Goal: Information Seeking & Learning: Learn about a topic

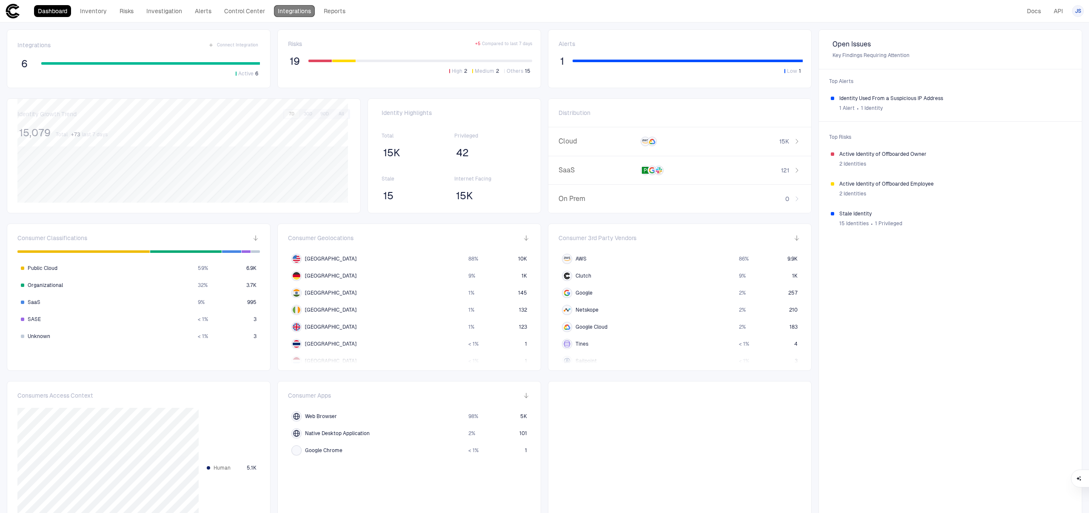
click at [290, 14] on link "Integrations" at bounding box center [294, 11] width 41 height 12
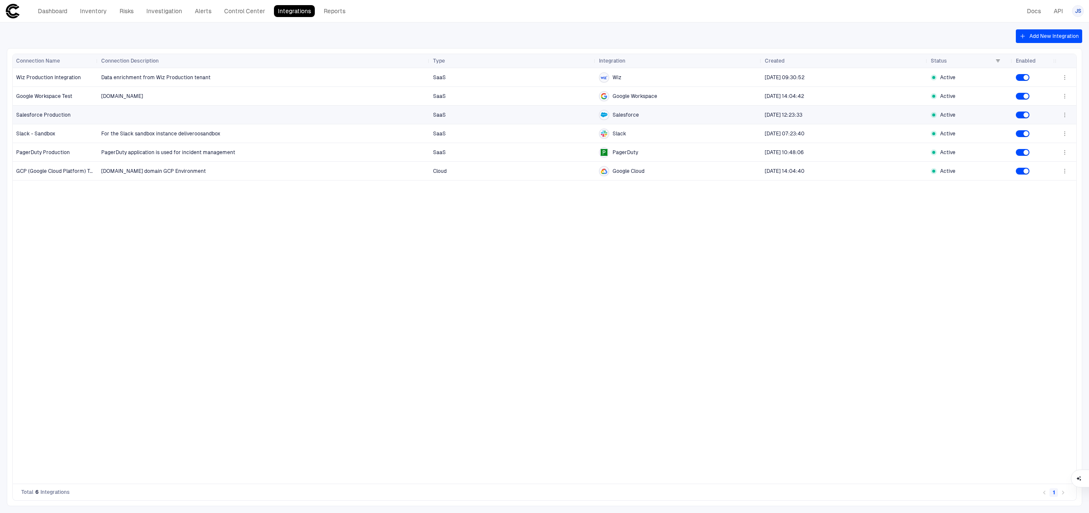
click at [204, 109] on div at bounding box center [263, 114] width 325 height 17
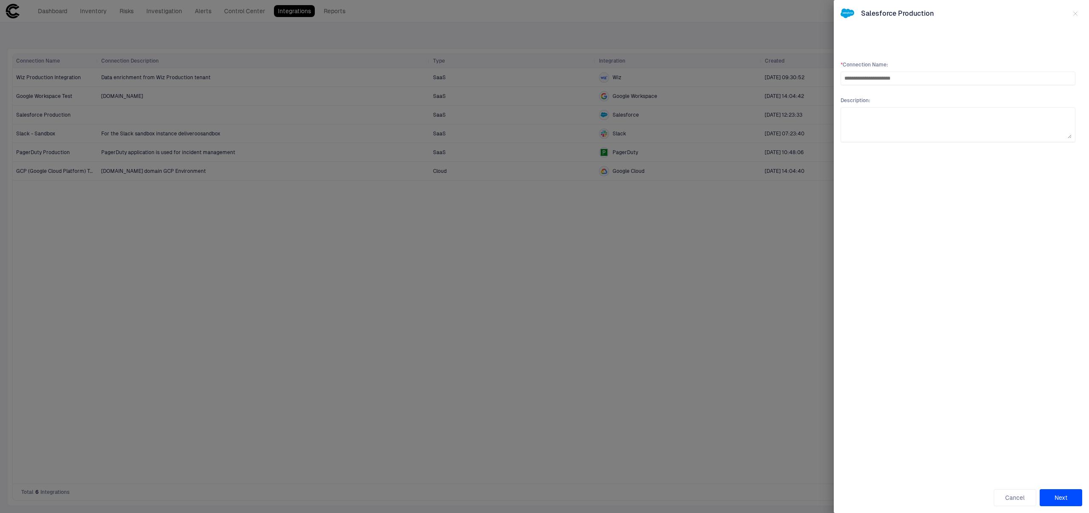
click at [1075, 19] on button "button" at bounding box center [1076, 14] width 14 height 14
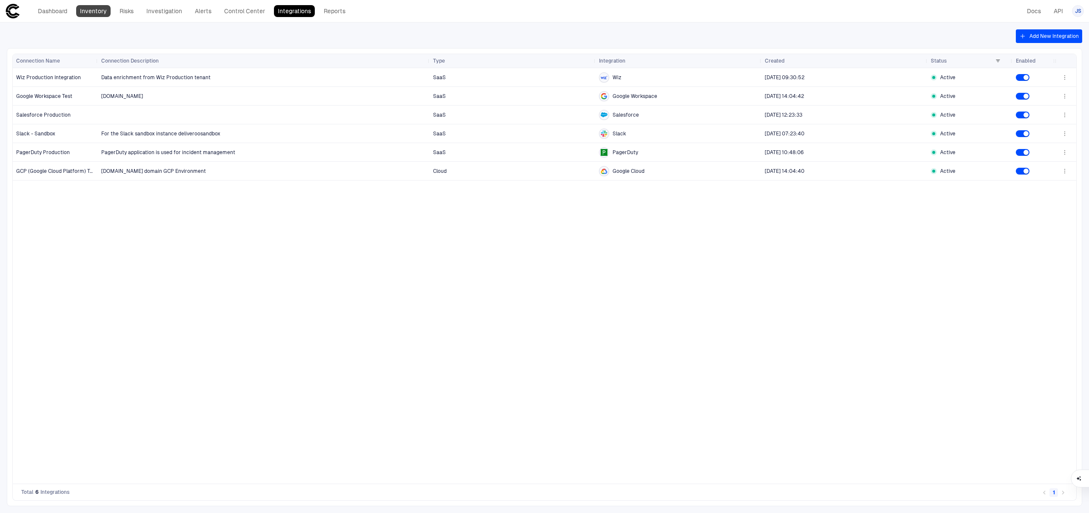
click at [94, 11] on link "Inventory" at bounding box center [93, 11] width 34 height 12
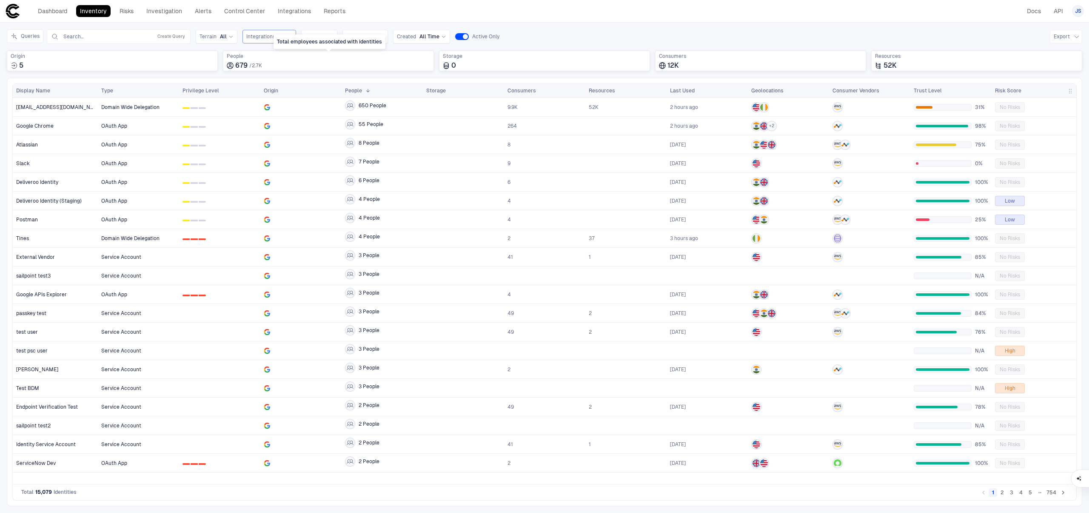
click at [271, 41] on div "Integrations All" at bounding box center [269, 36] width 46 height 9
click at [402, 25] on div "Inventory Navigator Discovery AD Service Accounts Access from Non-Org Addresses…" at bounding box center [544, 268] width 1089 height 490
click at [1008, 93] on span "Risk Score" at bounding box center [1008, 90] width 26 height 7
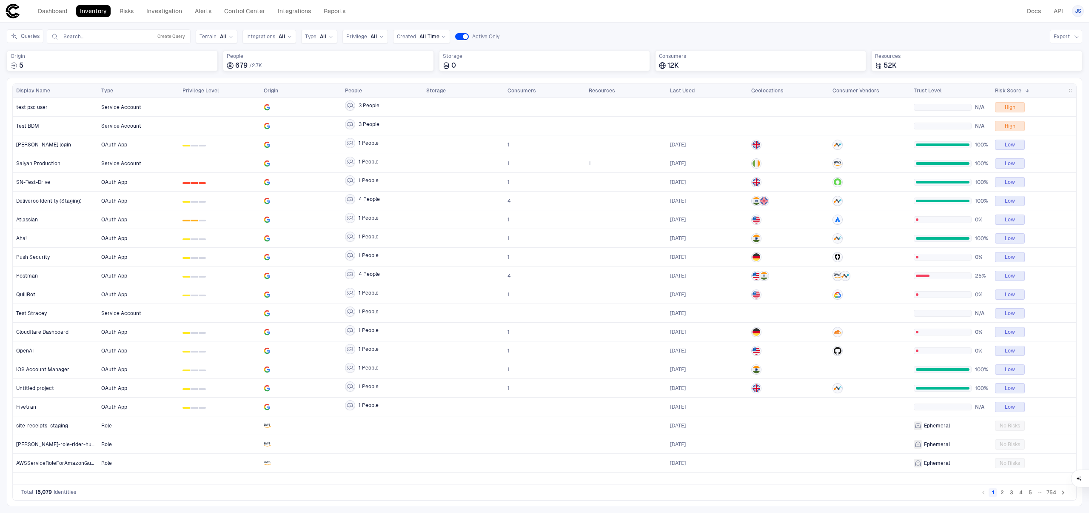
click at [1031, 85] on div "Risk Score 1" at bounding box center [1034, 91] width 78 height 14
click at [1023, 92] on span at bounding box center [1026, 90] width 9 height 5
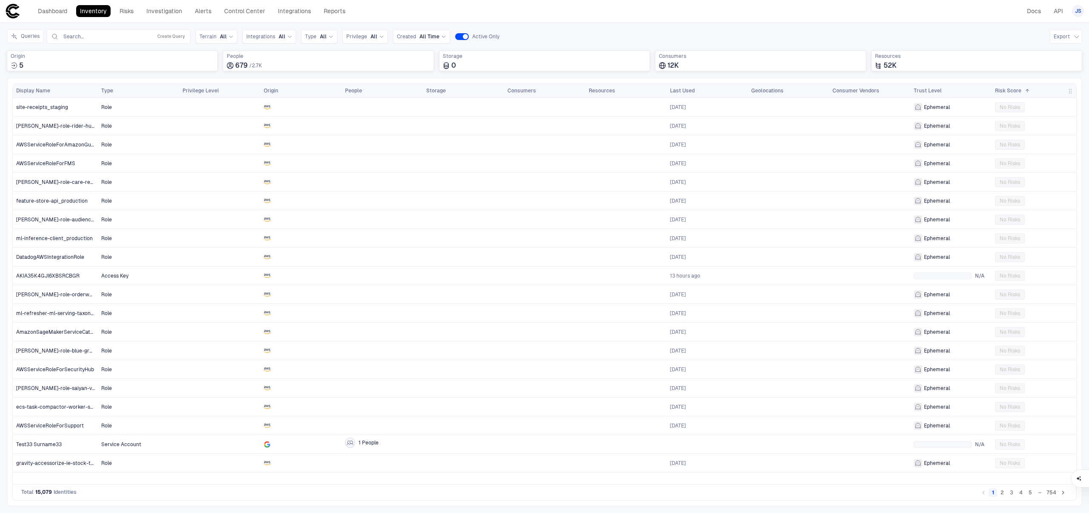
click at [1023, 92] on span at bounding box center [1026, 90] width 9 height 5
click at [290, 11] on link "Integrations" at bounding box center [294, 11] width 41 height 12
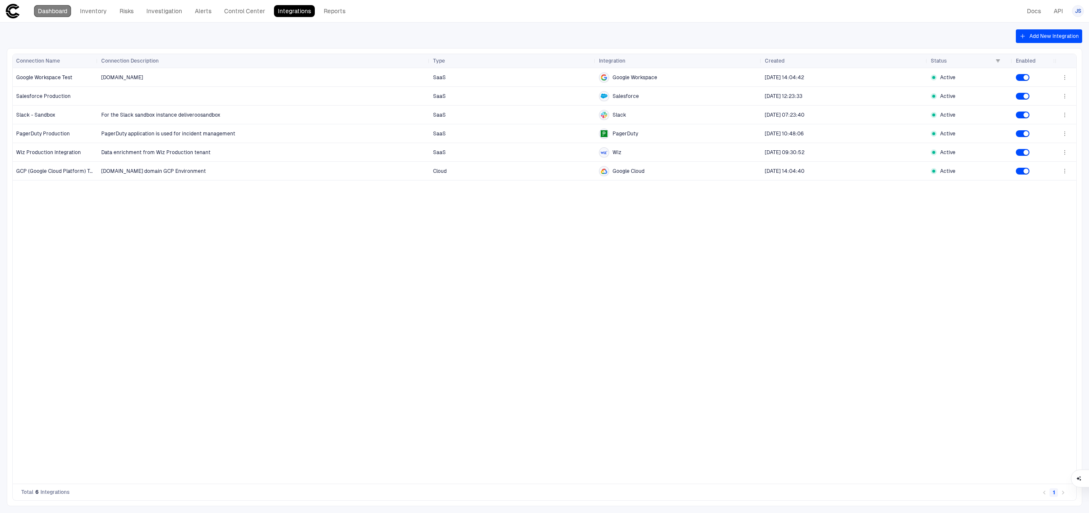
click at [58, 6] on link "Dashboard" at bounding box center [52, 11] width 37 height 12
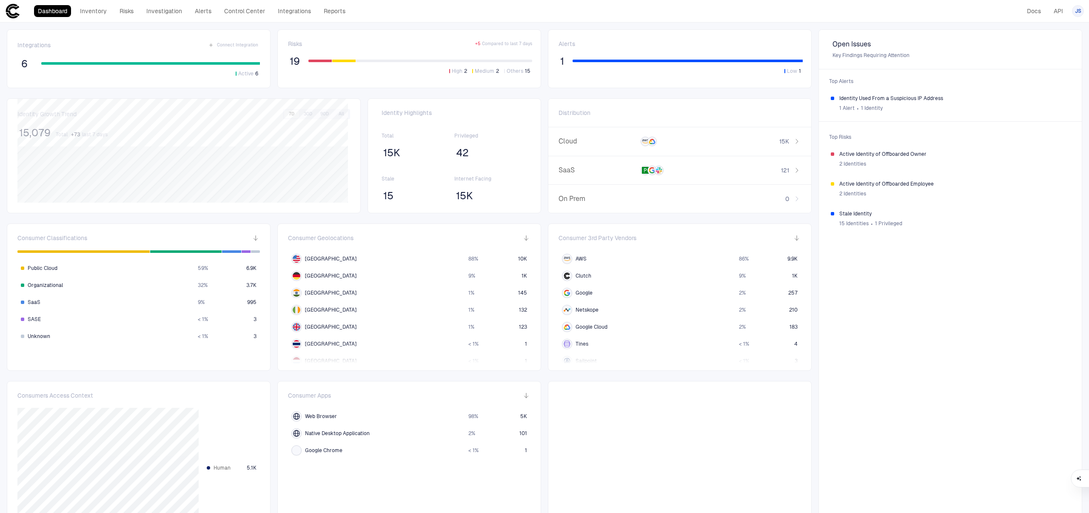
click at [457, 158] on span "42" at bounding box center [462, 152] width 13 height 13
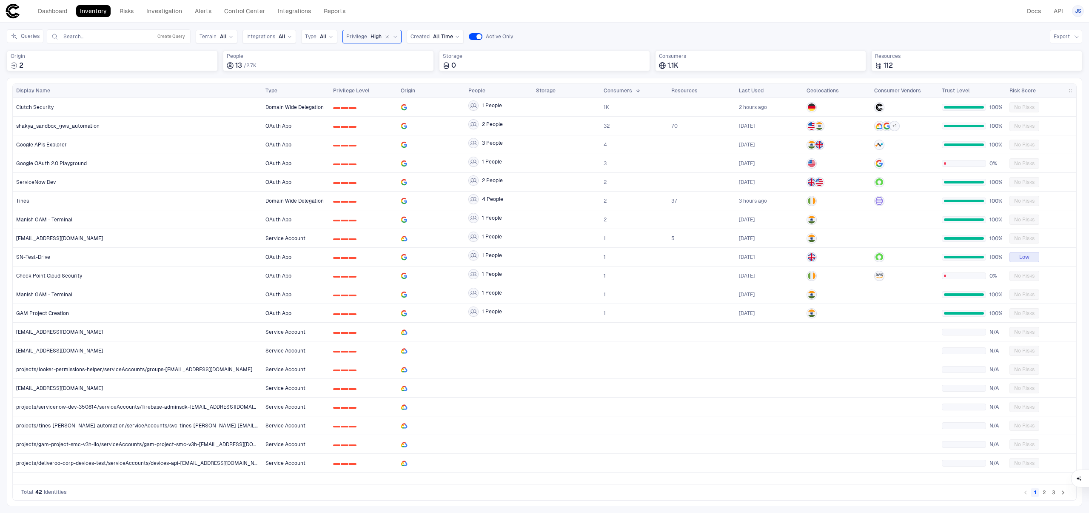
drag, startPoint x: 95, startPoint y: 94, endPoint x: 260, endPoint y: 104, distance: 164.6
click at [260, 104] on div "Display Name Type 1" at bounding box center [545, 284] width 1064 height 400
click at [72, 143] on div "Google APIs Explorer" at bounding box center [137, 144] width 243 height 7
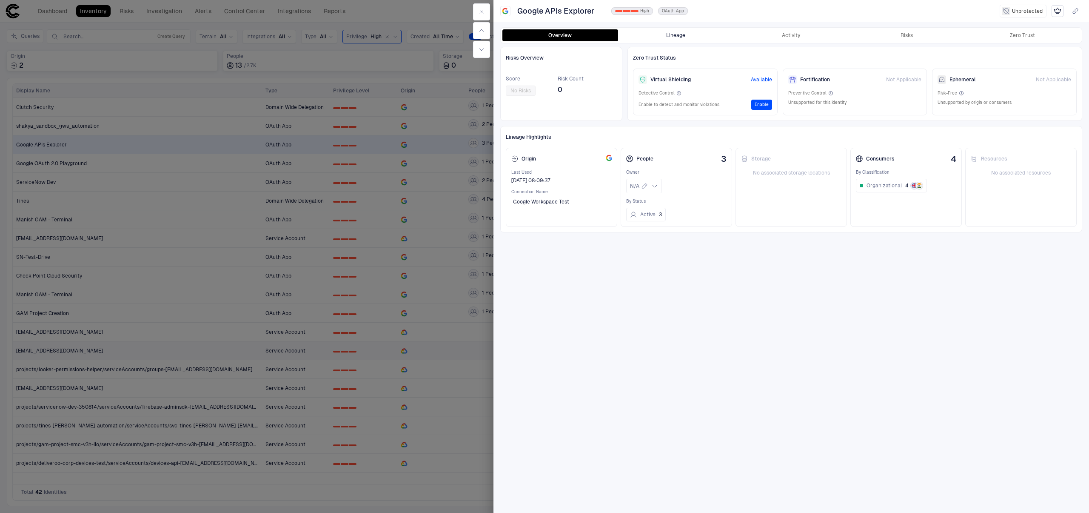
click at [680, 39] on button "Lineage" at bounding box center [676, 35] width 116 height 12
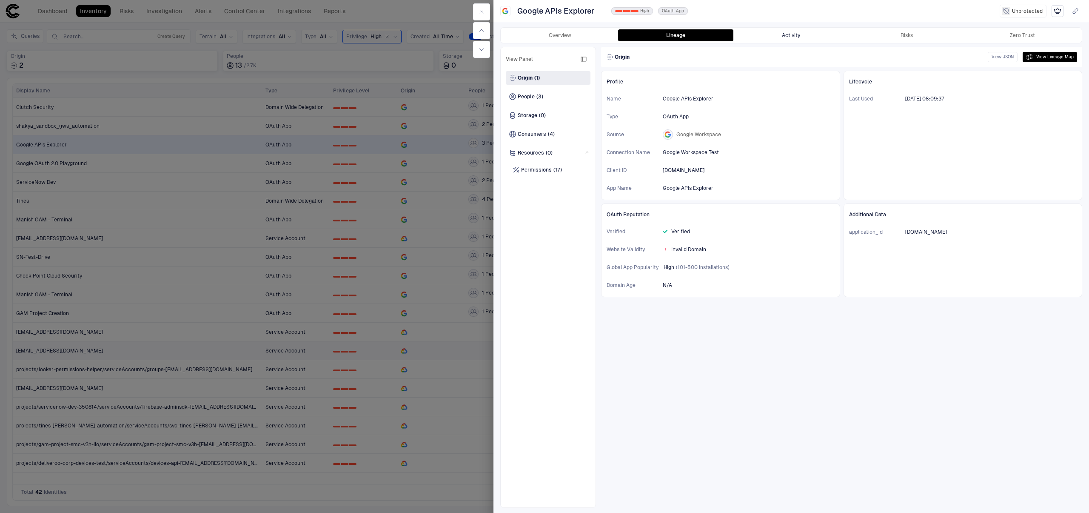
click at [802, 38] on button "Activity" at bounding box center [792, 35] width 116 height 12
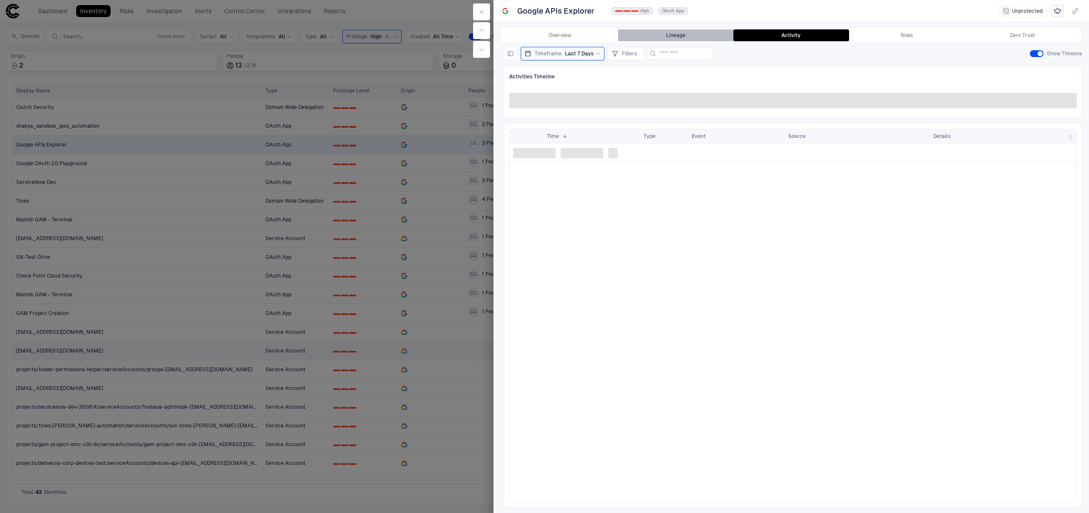
click at [687, 37] on button "Lineage" at bounding box center [676, 35] width 116 height 12
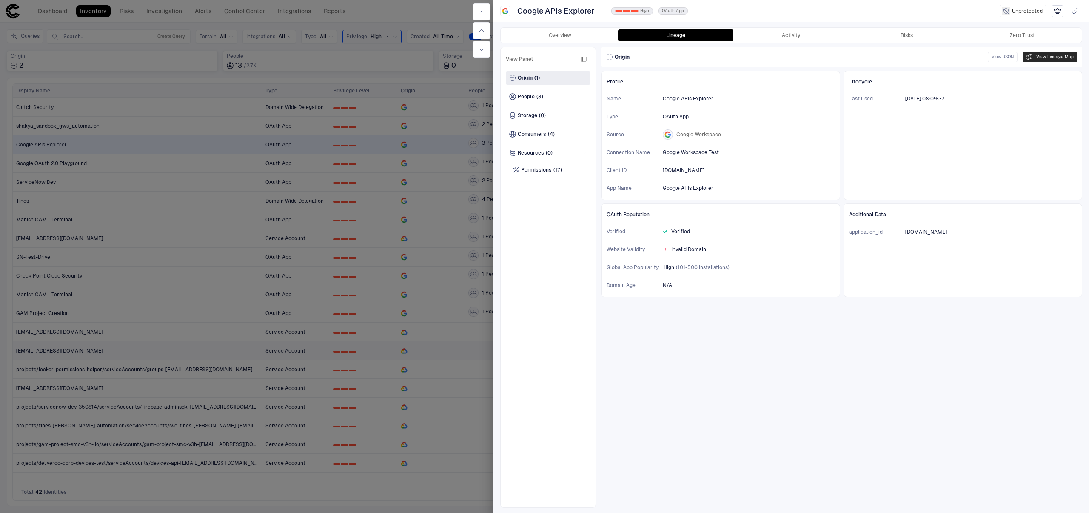
click at [1065, 58] on button "View Lineage Map" at bounding box center [1050, 57] width 54 height 10
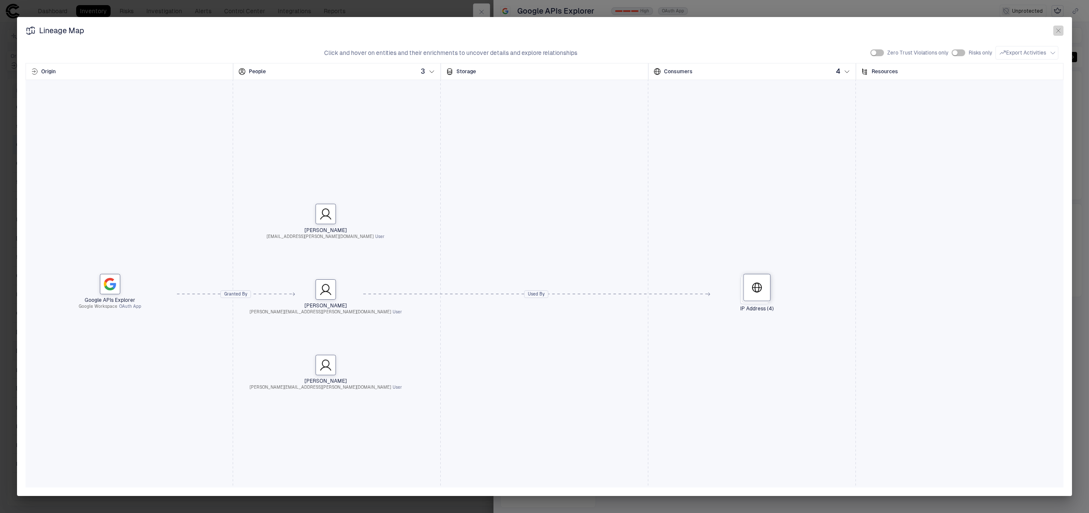
click at [1063, 28] on button "button" at bounding box center [1059, 31] width 10 height 10
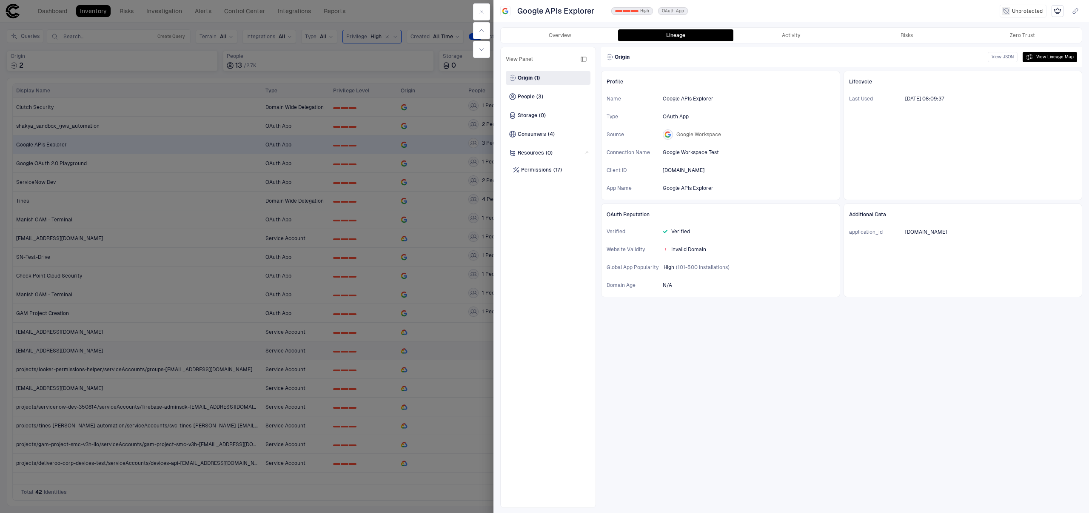
click at [780, 19] on div "Google APIs Explorer 0 1 2 High OAuth App Unprotected Overview Lineage Activity…" at bounding box center [792, 256] width 596 height 513
click at [791, 28] on div "Overview Lineage Activity Risks Zero Trust" at bounding box center [791, 35] width 581 height 15
click at [788, 33] on button "Activity" at bounding box center [792, 35] width 116 height 12
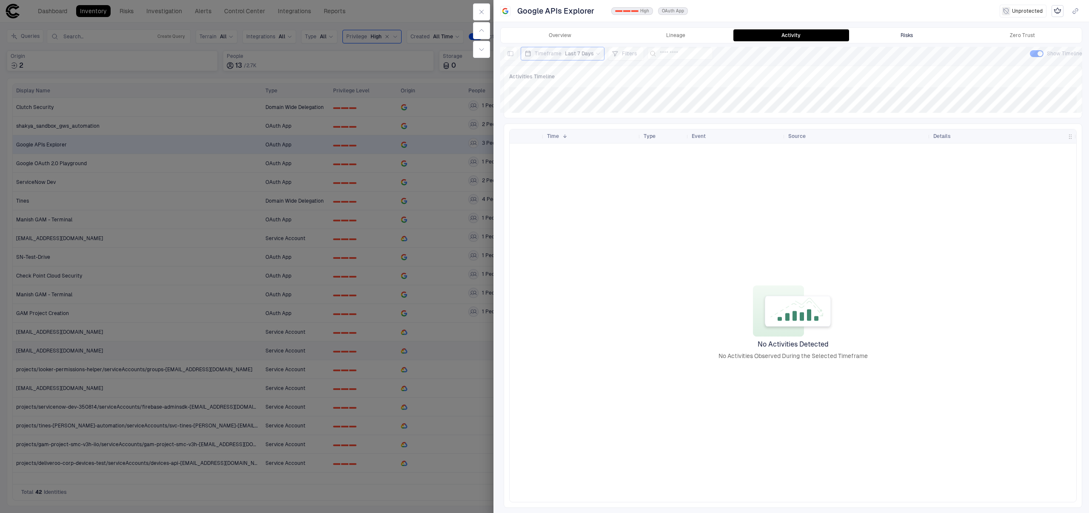
click at [908, 36] on div "Risks" at bounding box center [907, 35] width 12 height 7
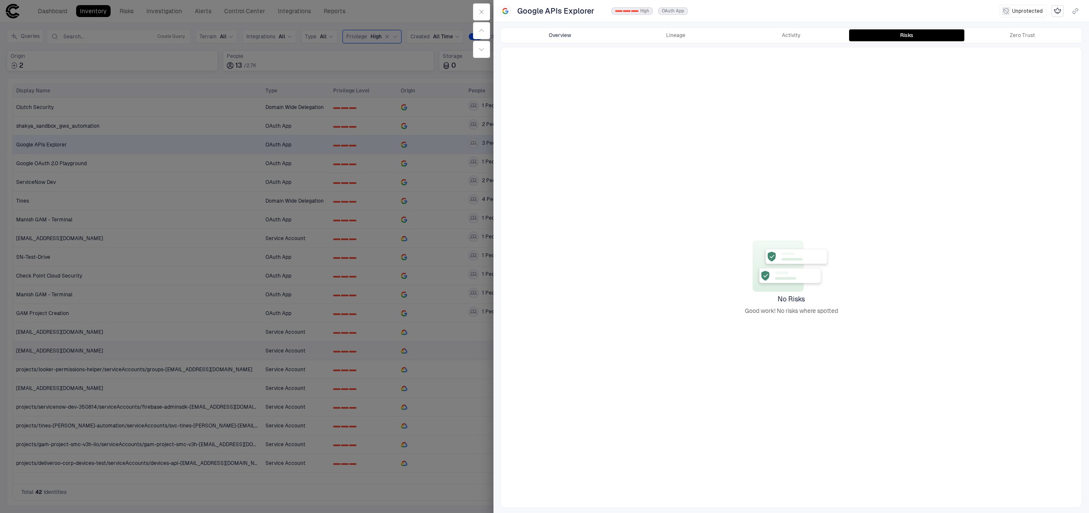
click at [549, 36] on button "Overview" at bounding box center [561, 35] width 116 height 12
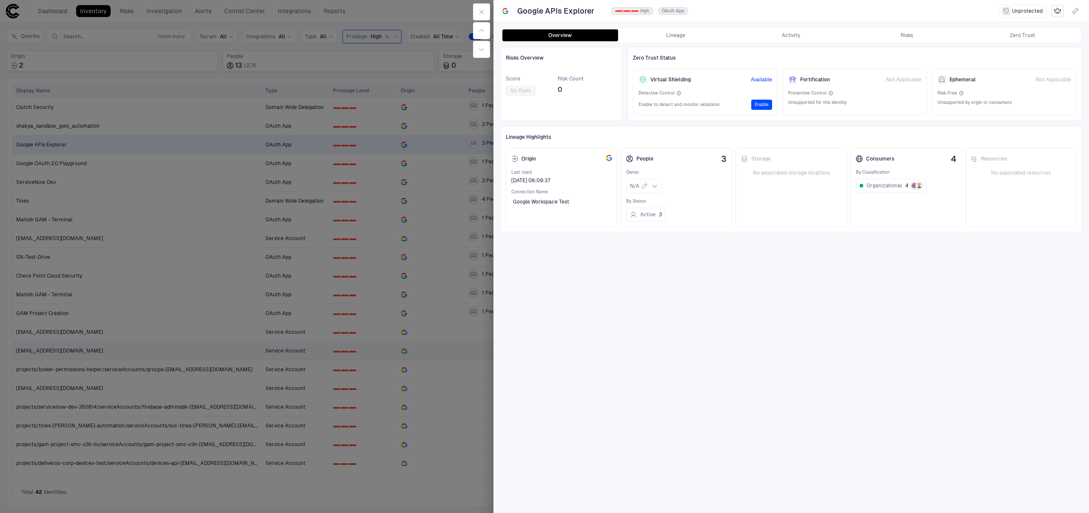
click at [764, 77] on span "Available" at bounding box center [761, 79] width 21 height 7
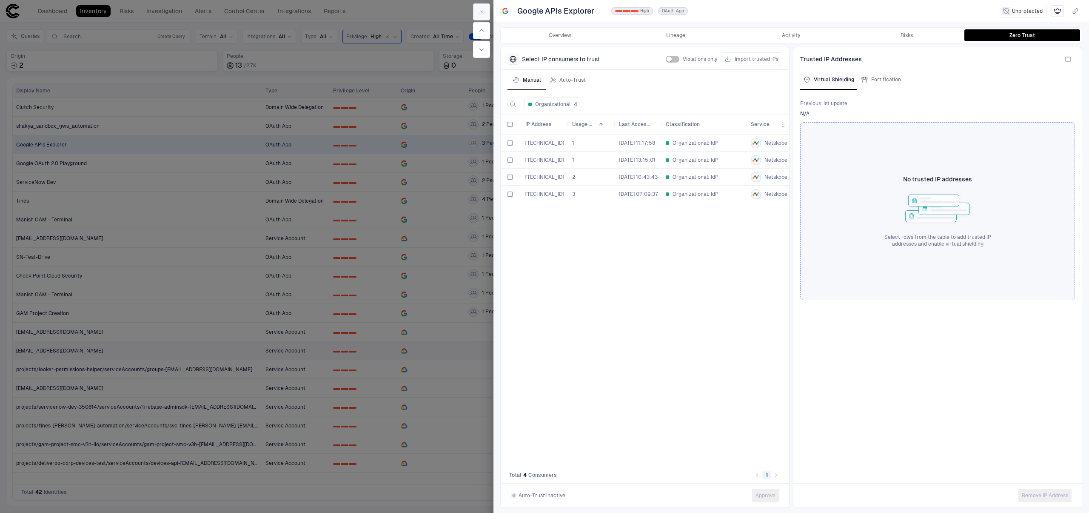
click at [483, 12] on icon "button" at bounding box center [481, 12] width 7 height 7
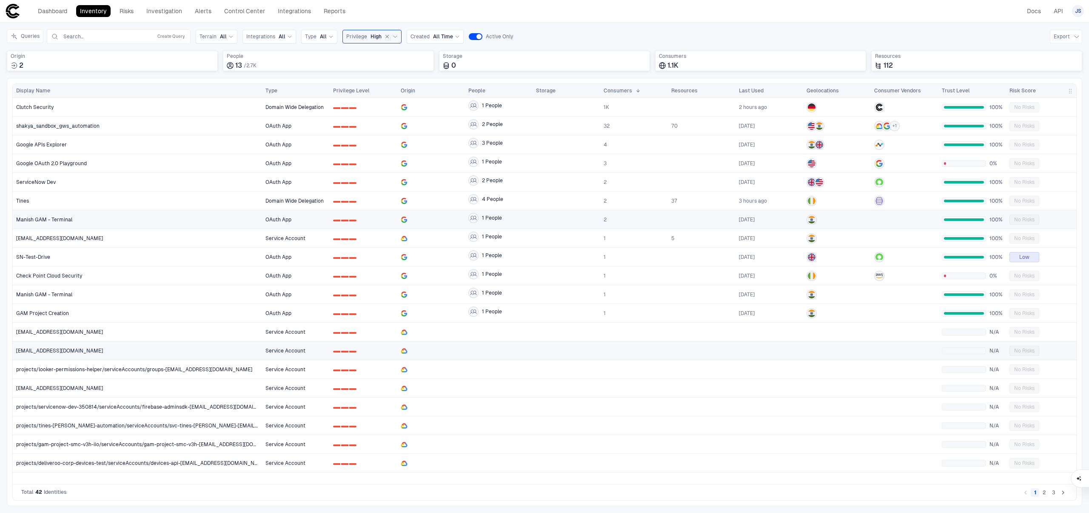
click at [141, 221] on div "Manish GAM - Terminal" at bounding box center [137, 219] width 243 height 7
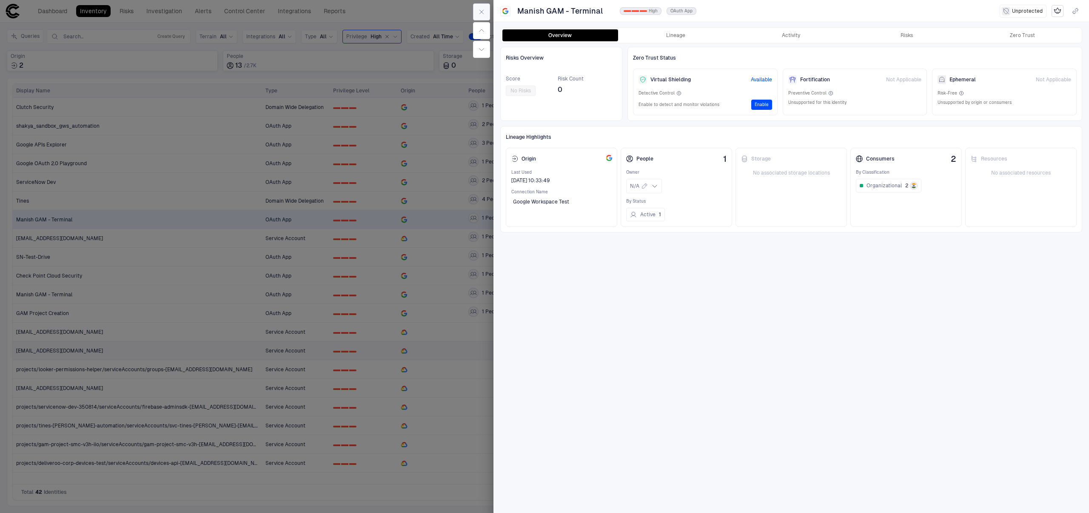
click at [477, 12] on button "button" at bounding box center [481, 11] width 17 height 17
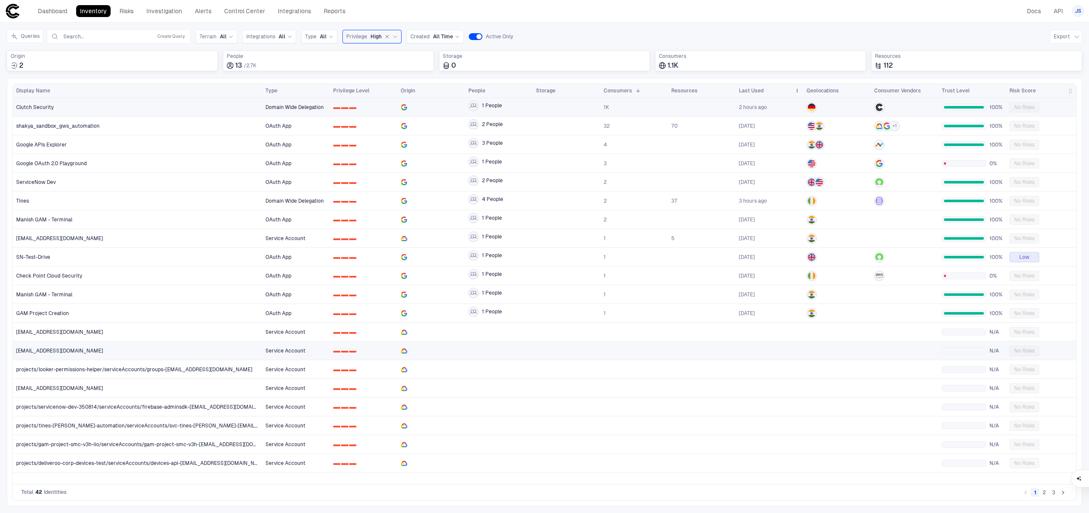
click at [745, 97] on div "Last Used" at bounding box center [769, 91] width 61 height 14
click at [748, 94] on div "Last Used" at bounding box center [765, 90] width 52 height 9
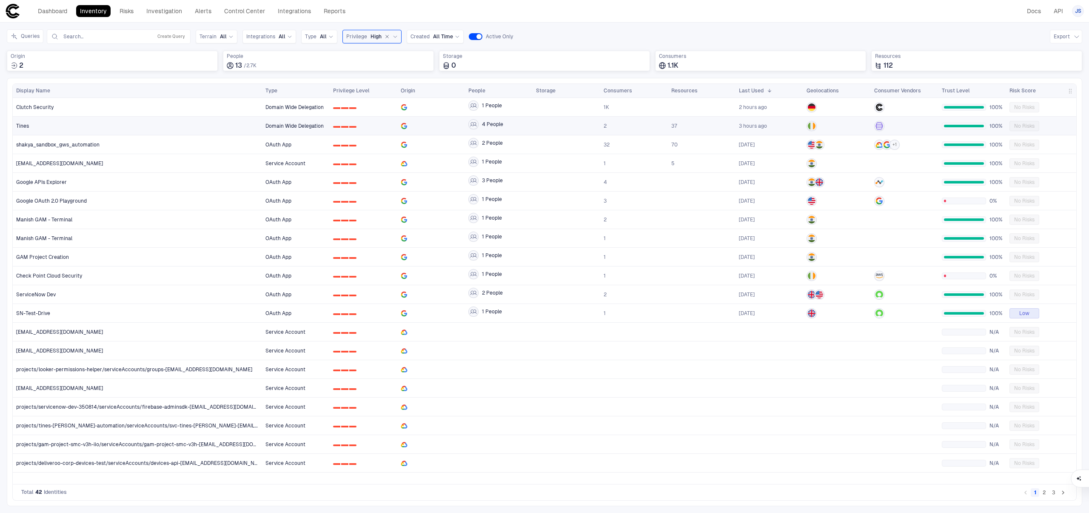
click at [135, 129] on div "Tines" at bounding box center [137, 125] width 243 height 17
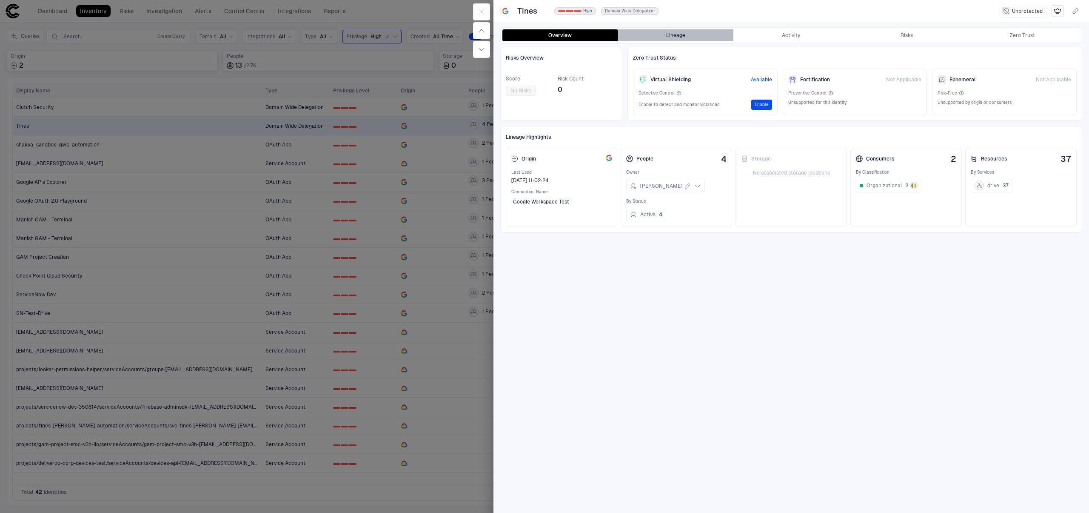
click at [699, 35] on button "Lineage" at bounding box center [676, 35] width 116 height 12
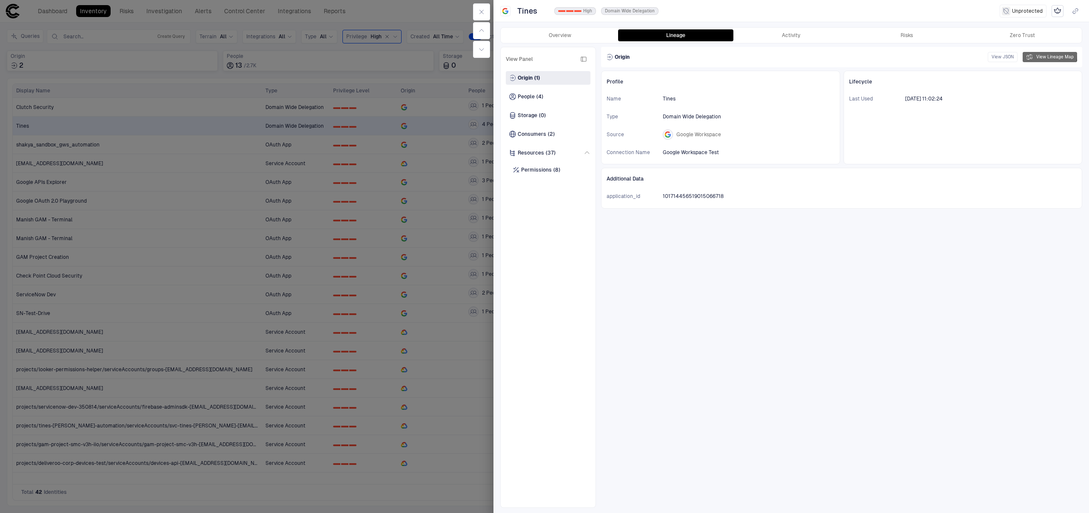
click at [1040, 55] on button "View Lineage Map" at bounding box center [1050, 57] width 54 height 10
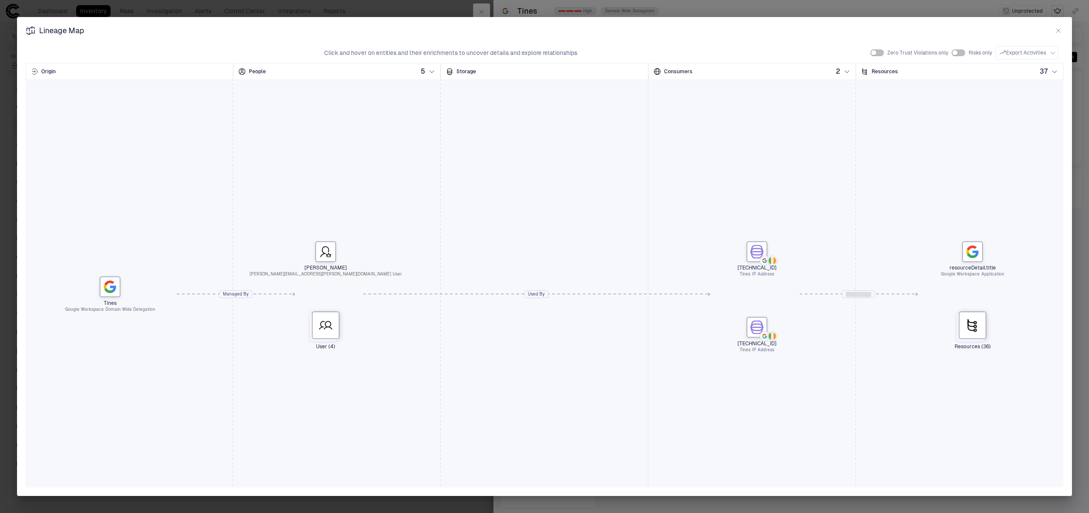
click at [1060, 30] on icon "button" at bounding box center [1058, 30] width 7 height 7
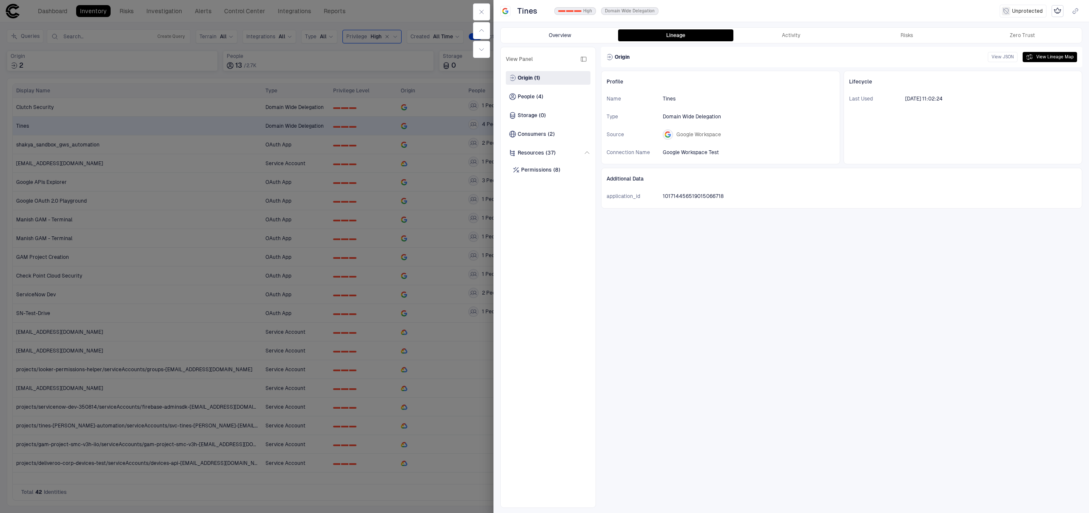
click at [570, 38] on button "Overview" at bounding box center [561, 35] width 116 height 12
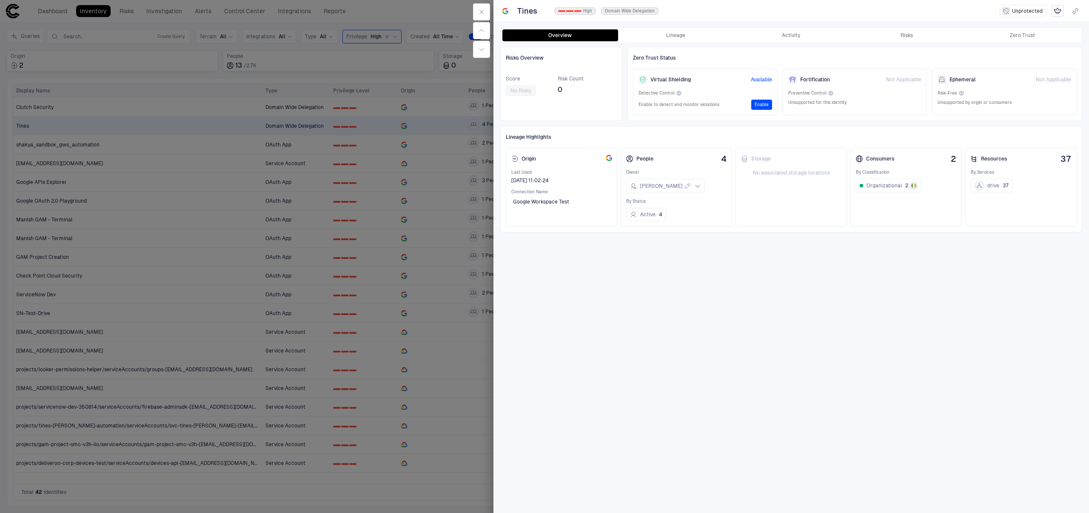
click at [769, 107] on button "Enable" at bounding box center [761, 105] width 21 height 10
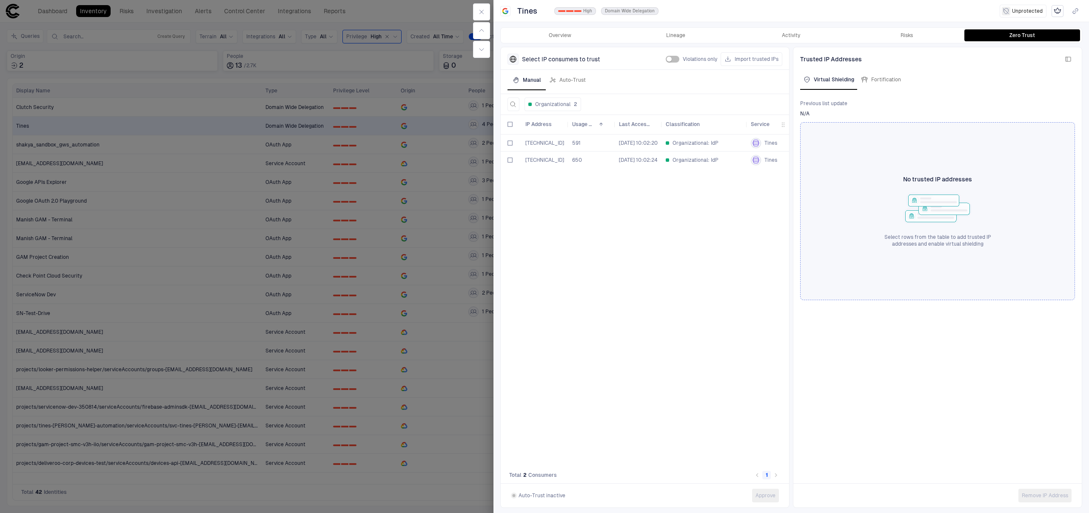
click at [540, 161] on span "[TECHNICAL_ID]" at bounding box center [545, 160] width 39 height 6
click at [533, 141] on span "[TECHNICAL_ID]" at bounding box center [545, 143] width 39 height 6
click at [721, 140] on button "View All" at bounding box center [720, 143] width 19 height 10
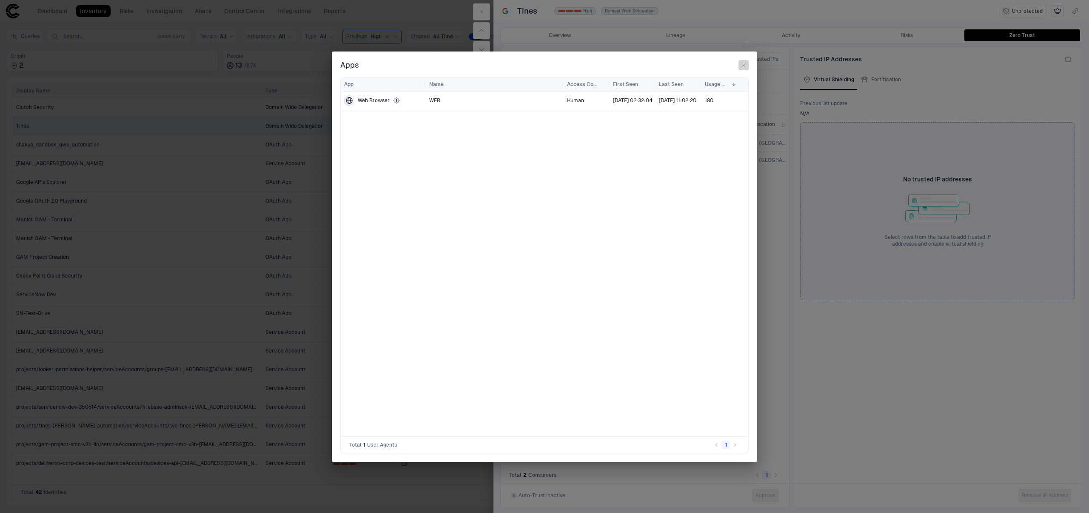
click at [743, 69] on button "button" at bounding box center [744, 65] width 10 height 10
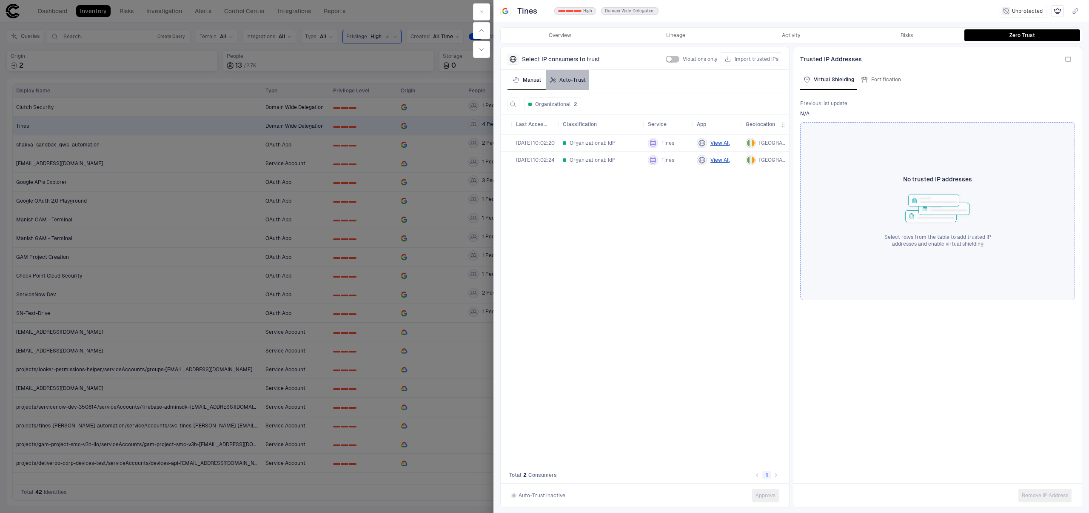
click at [569, 83] on button "Auto-Trust" at bounding box center [567, 80] width 43 height 20
click at [508, 141] on span at bounding box center [510, 138] width 9 height 9
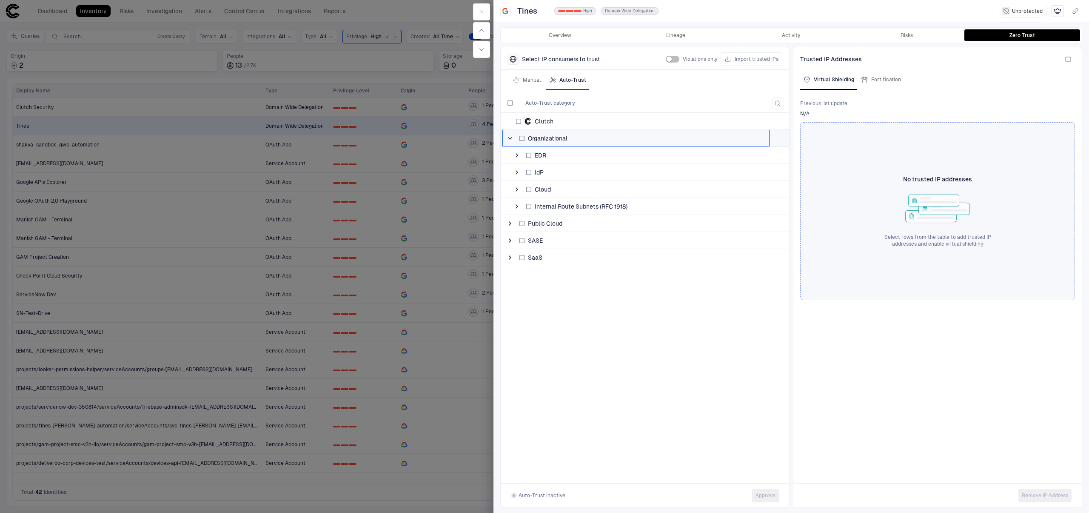
click at [508, 141] on span at bounding box center [510, 138] width 9 height 9
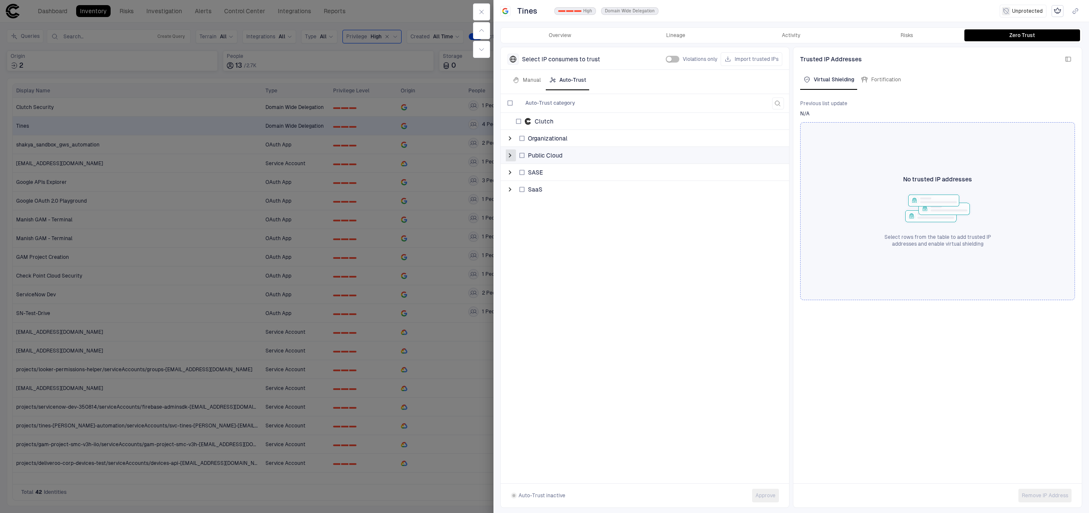
click at [509, 153] on span at bounding box center [510, 155] width 9 height 9
click at [510, 239] on span at bounding box center [510, 240] width 9 height 9
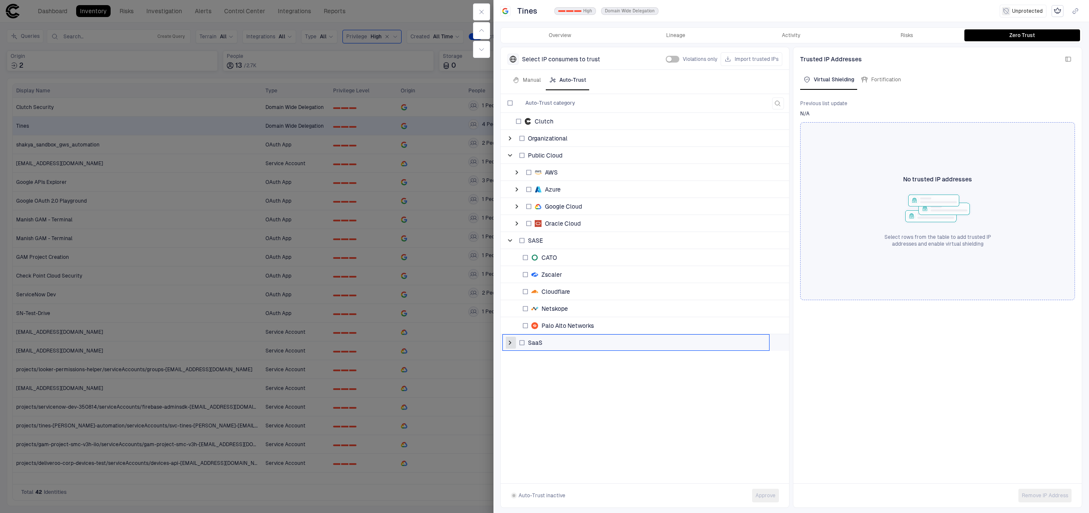
click at [506, 343] on span at bounding box center [510, 342] width 9 height 9
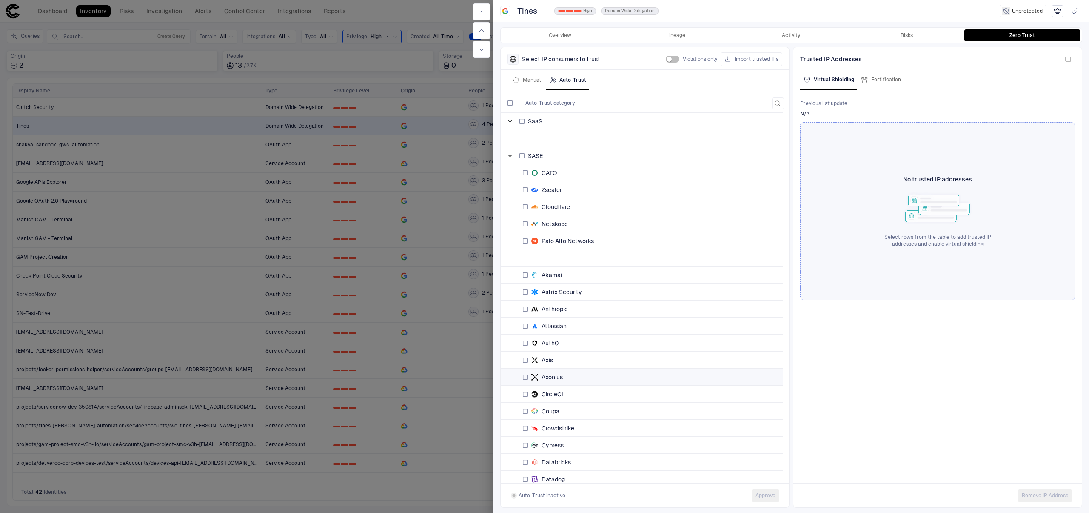
scroll to position [362, 0]
click at [488, 10] on button "button" at bounding box center [481, 11] width 17 height 17
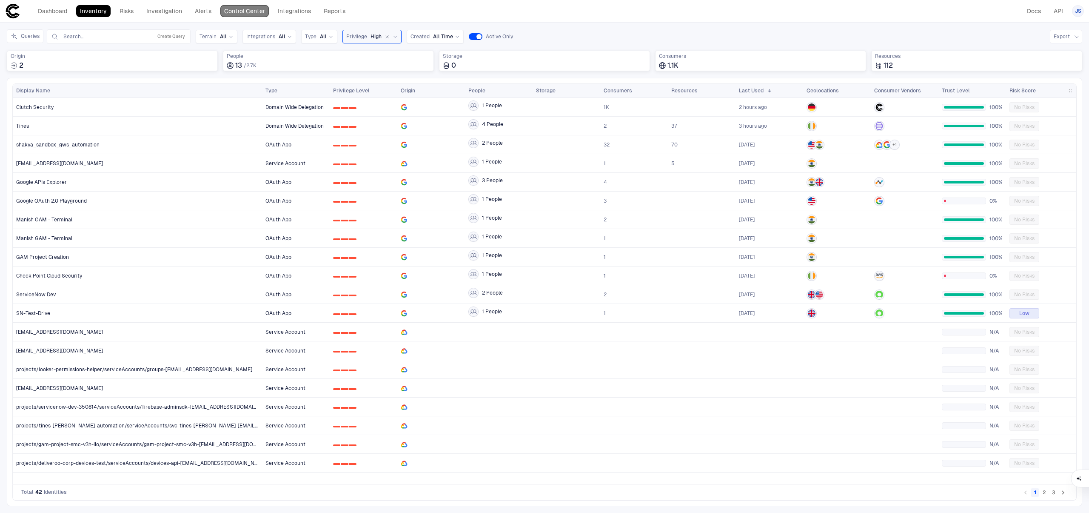
click at [243, 13] on link "Control Center" at bounding box center [244, 11] width 49 height 12
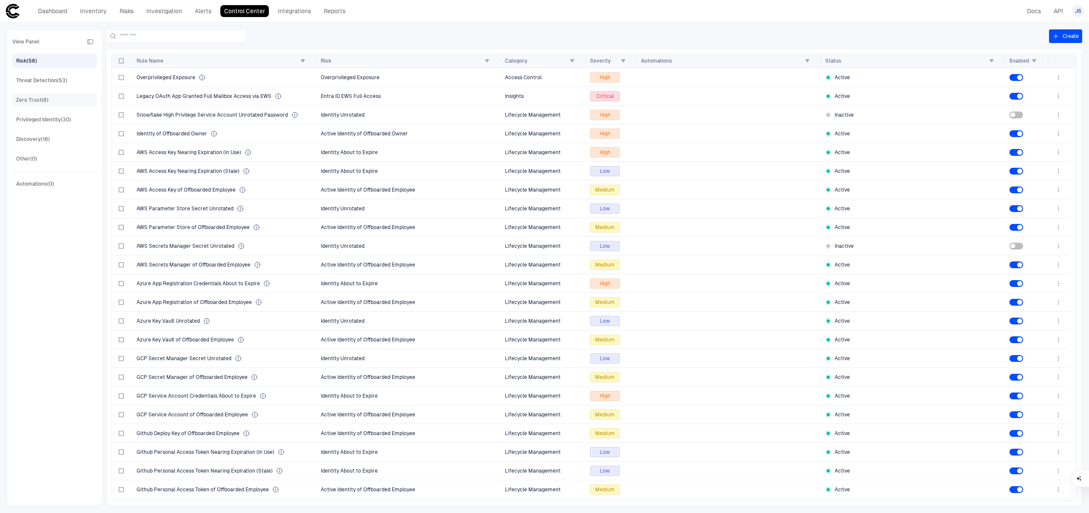
click at [19, 82] on div "Threat Detection (53)" at bounding box center [41, 81] width 51 height 8
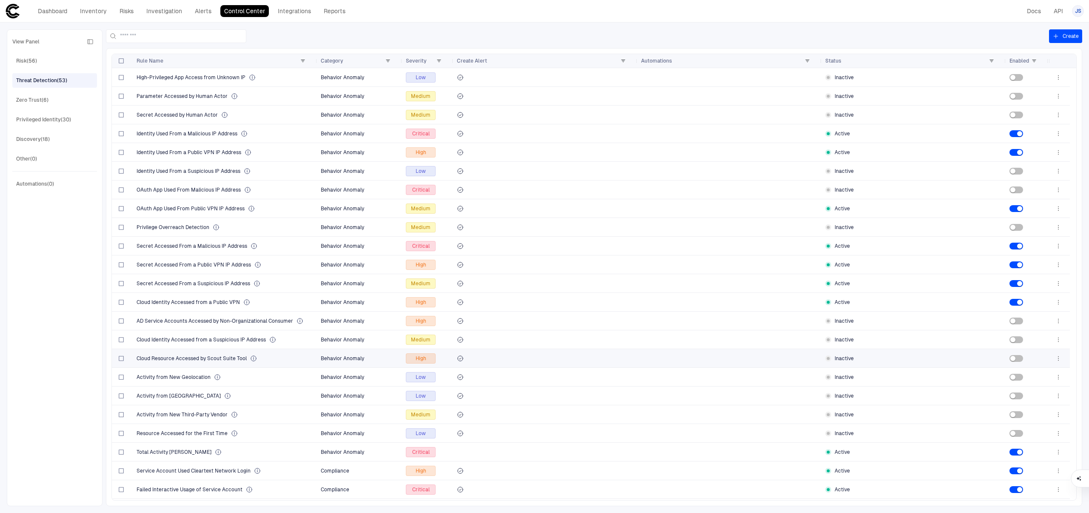
scroll to position [560, 0]
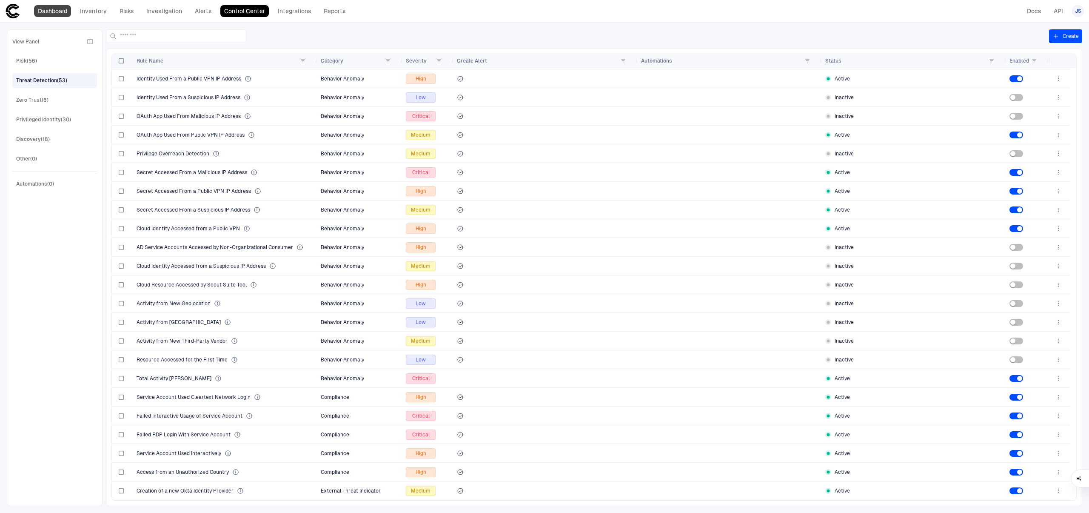
click at [43, 10] on link "Dashboard" at bounding box center [52, 11] width 37 height 12
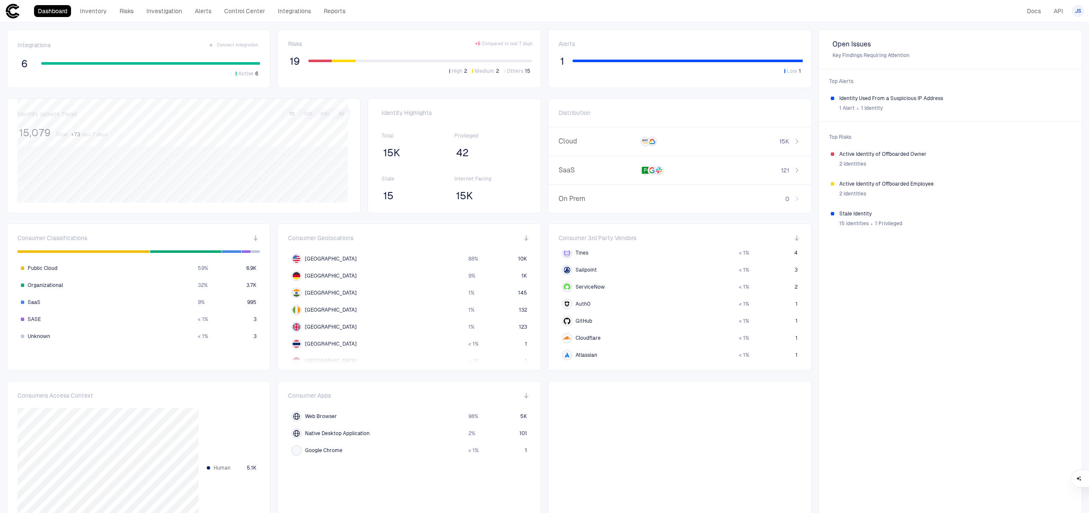
scroll to position [91, 0]
click at [988, 103] on div "1 Alert ∙ 1 Identity" at bounding box center [955, 108] width 231 height 13
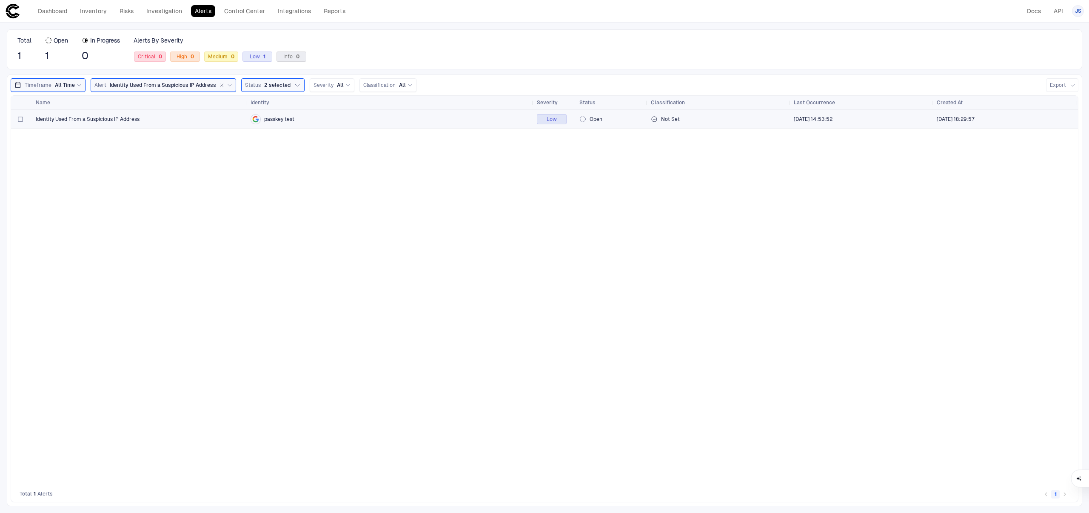
click at [87, 116] on span "Identity Used From a Suspicious IP Address" at bounding box center [88, 119] width 104 height 7
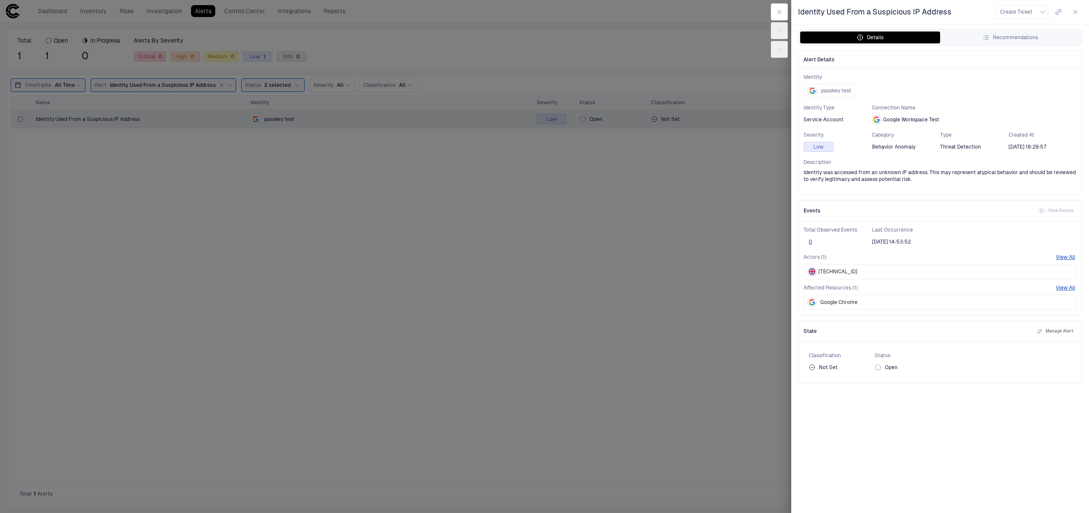
click at [982, 30] on div "Details Recommendations" at bounding box center [940, 37] width 283 height 15
click at [977, 37] on button "Recommendations" at bounding box center [1010, 37] width 140 height 12
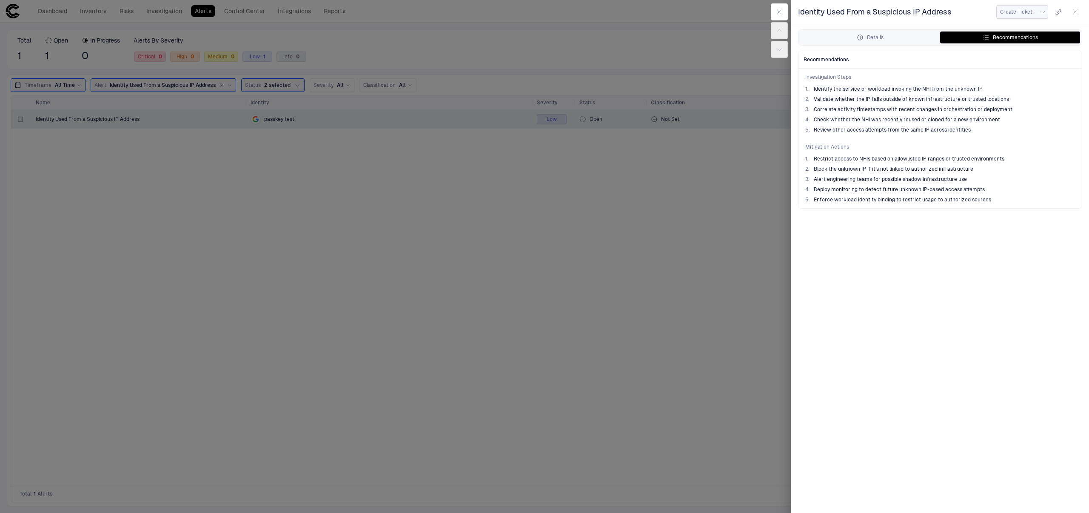
click at [1043, 13] on icon "button" at bounding box center [1043, 12] width 7 height 7
click at [786, 10] on div at bounding box center [544, 256] width 1089 height 513
click at [775, 14] on button "button" at bounding box center [779, 11] width 17 height 17
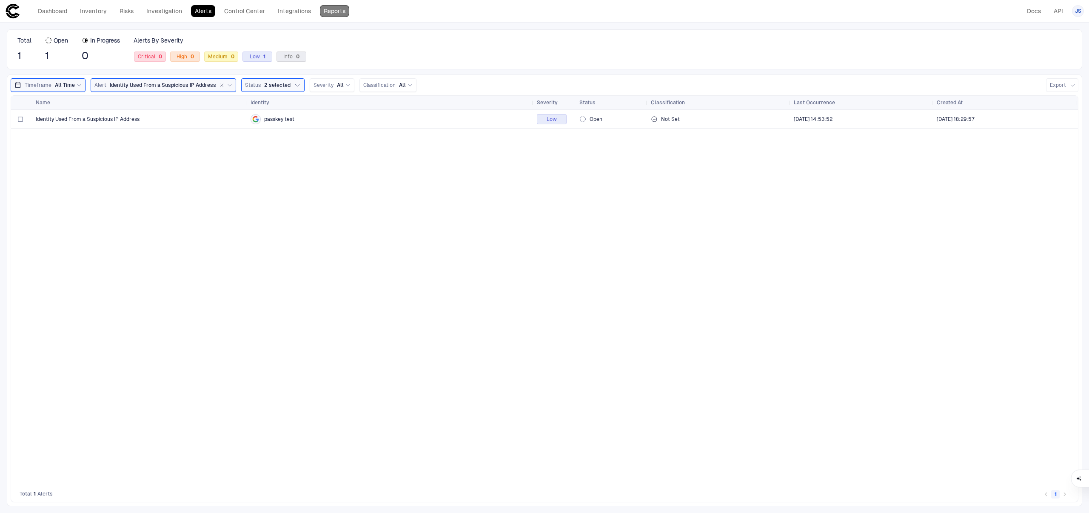
click at [344, 11] on link "Reports" at bounding box center [334, 11] width 29 height 12
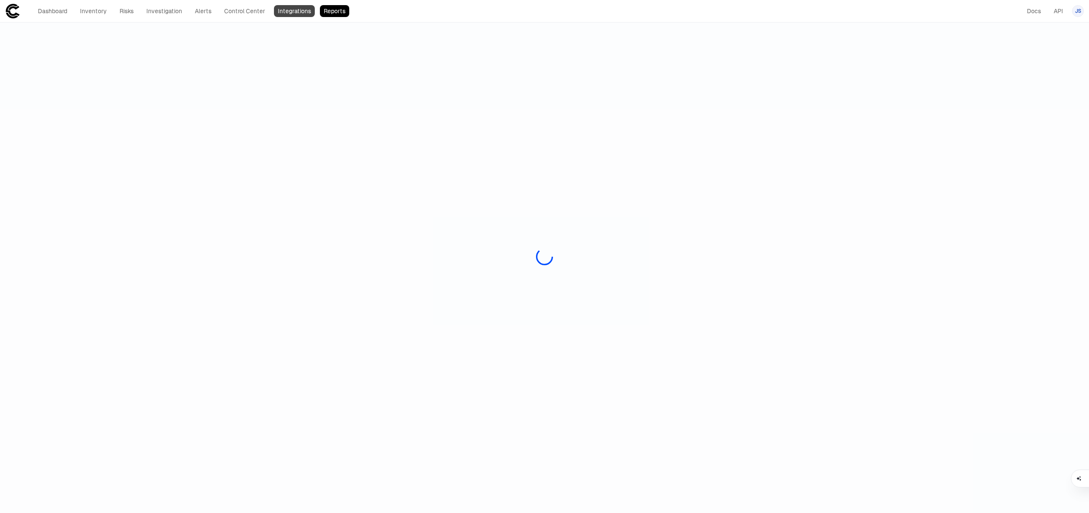
click at [280, 12] on link "Integrations" at bounding box center [294, 11] width 41 height 12
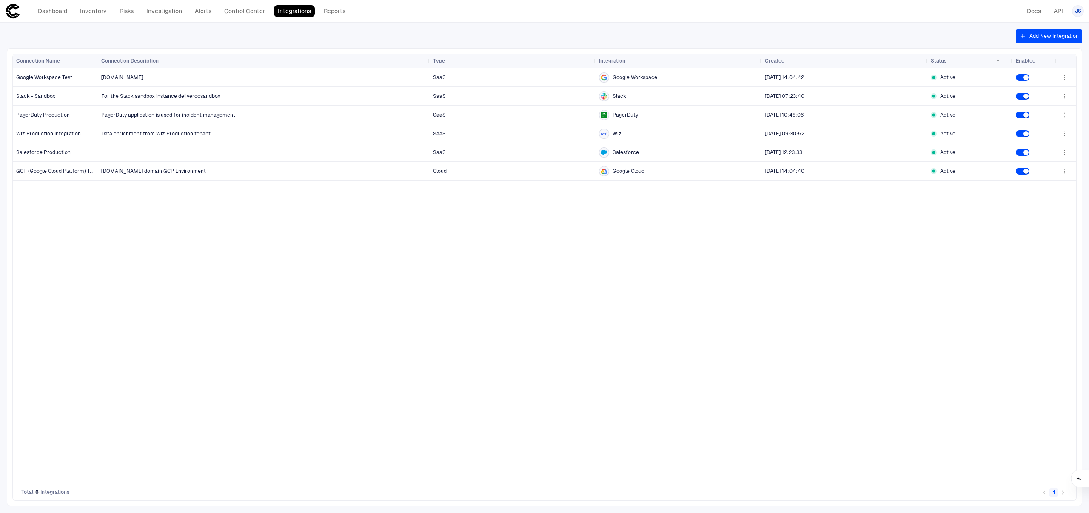
click at [1051, 46] on div "Add New Integration Drag here to set row groups Drag here to set column labels …" at bounding box center [544, 268] width 1089 height 490
click at [1060, 36] on button "Add New Integration" at bounding box center [1049, 36] width 66 height 14
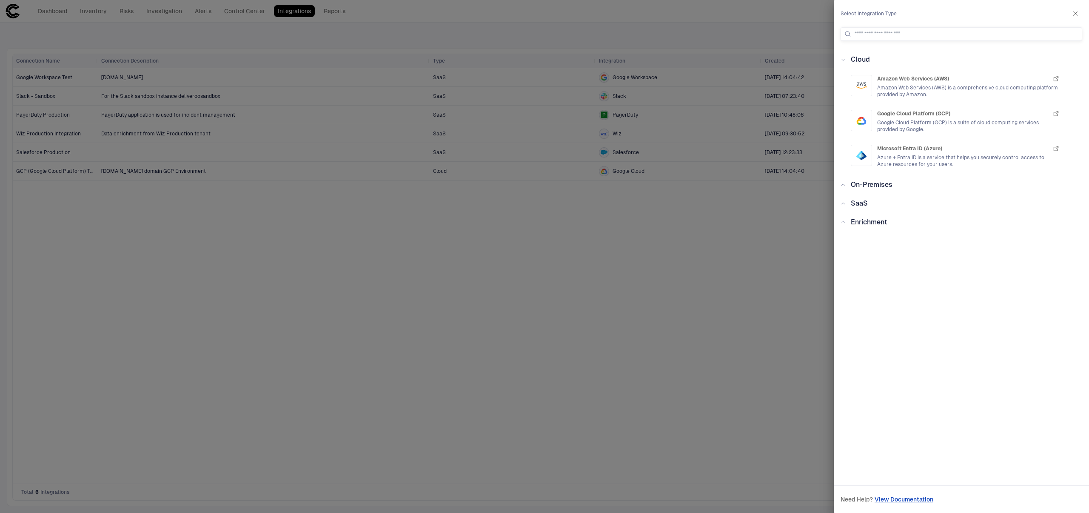
click at [842, 204] on icon at bounding box center [843, 203] width 5 height 5
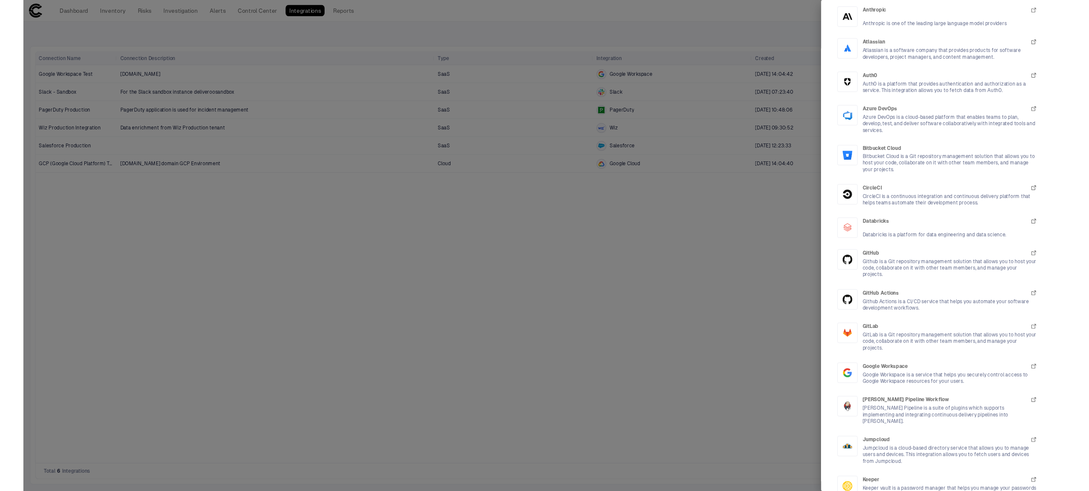
scroll to position [921, 0]
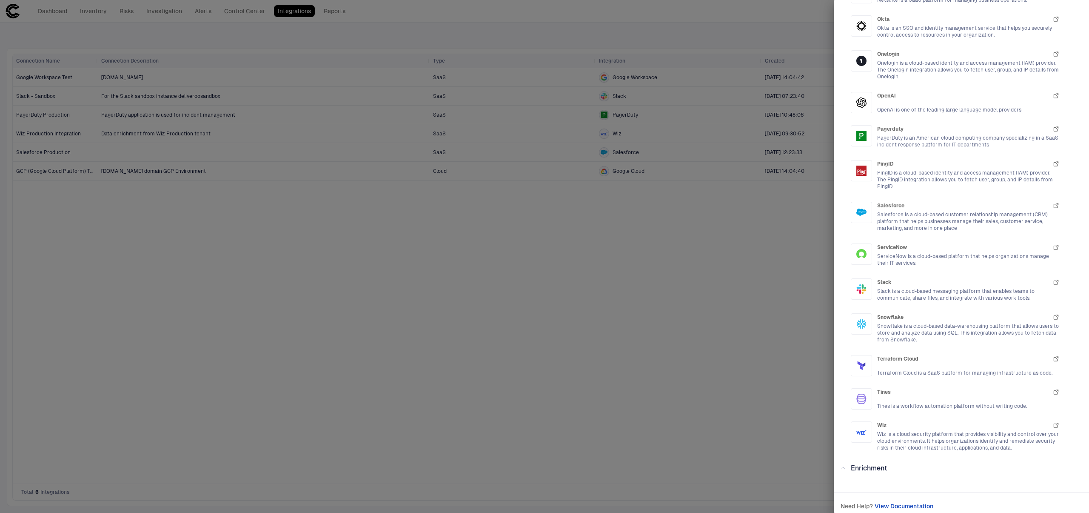
click at [376, 34] on div at bounding box center [544, 256] width 1089 height 513
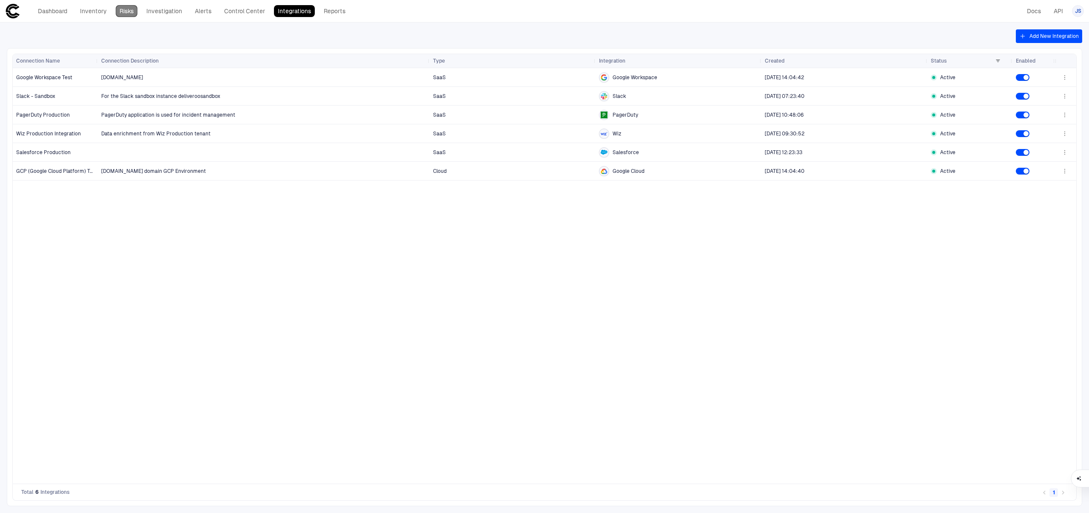
click at [128, 8] on link "Risks" at bounding box center [127, 11] width 22 height 12
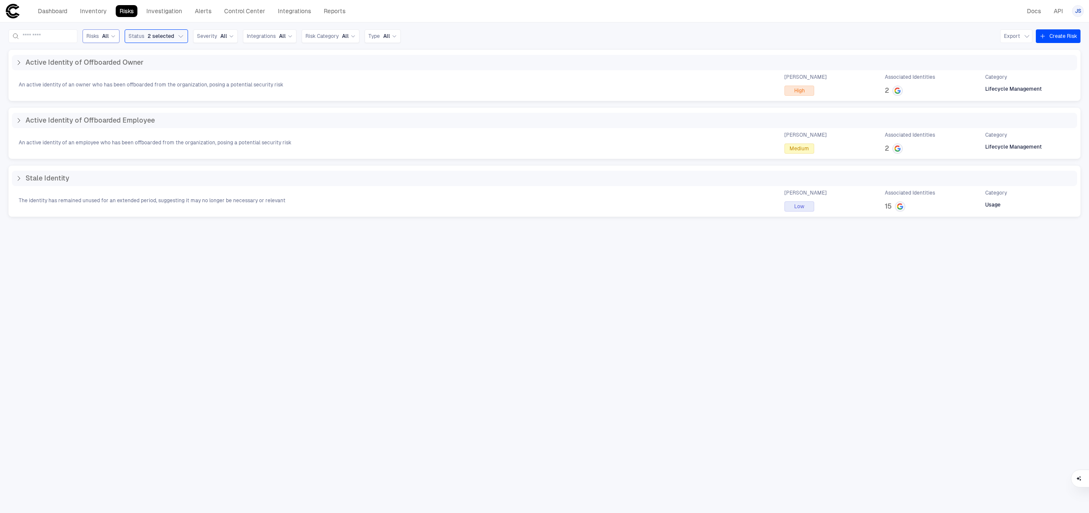
click at [116, 37] on icon at bounding box center [113, 36] width 5 height 5
click at [166, 38] on span "2 selected" at bounding box center [161, 36] width 26 height 7
click at [189, 107] on div "Ignored" at bounding box center [177, 106] width 91 height 7
click at [212, 90] on div "Resolved" at bounding box center [177, 89] width 91 height 7
click at [154, 269] on div "Active Identity of Offboarded Owner An active identity of an owner who has been…" at bounding box center [545, 274] width 1072 height 449
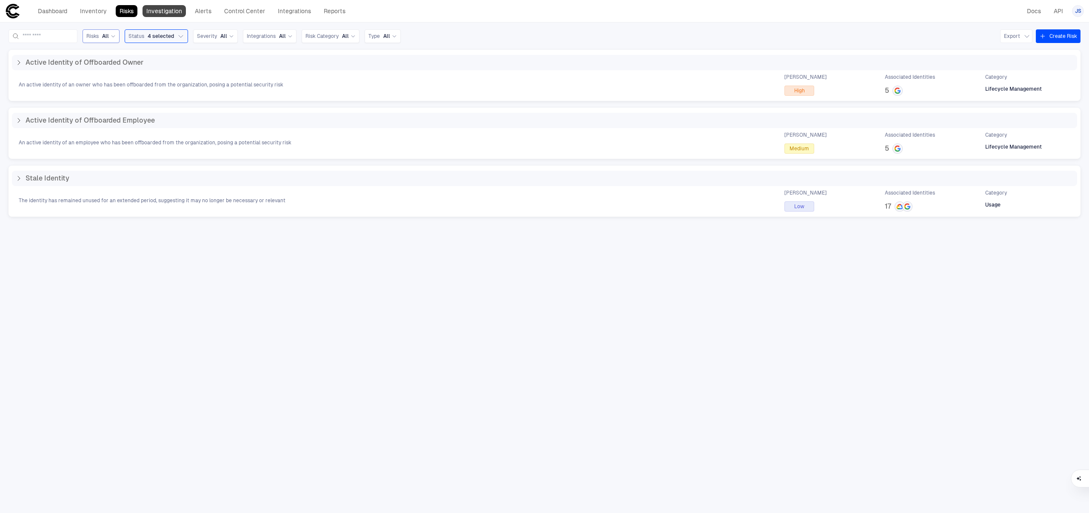
click at [153, 11] on link "Investigation" at bounding box center [164, 11] width 43 height 12
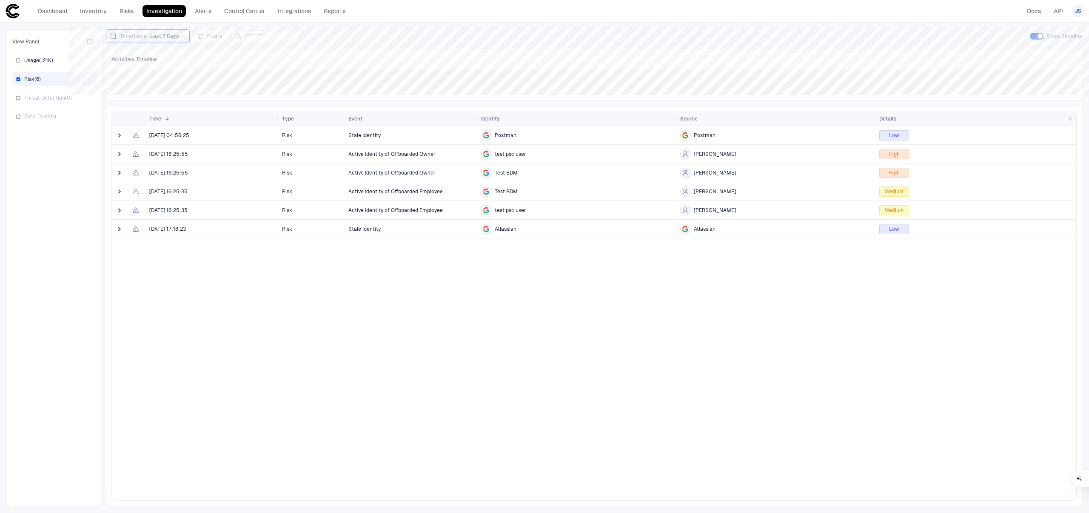
click at [181, 36] on icon at bounding box center [183, 36] width 5 height 5
click at [140, 112] on span "Last 30 Days" at bounding box center [133, 109] width 31 height 7
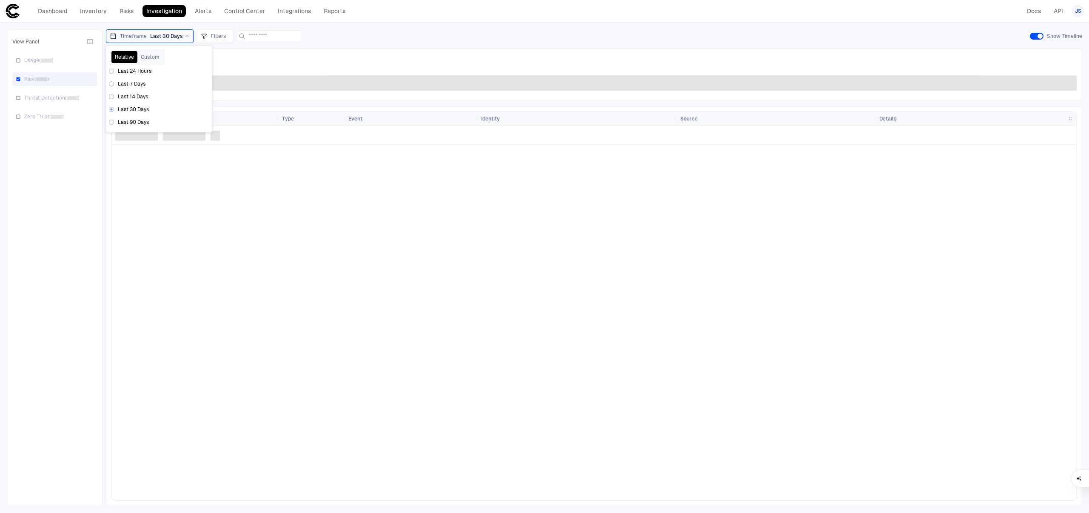
click at [61, 379] on div "View Panel Usage ( ) Risk ( ) Threat Detection ( ) Zero Trust ( )" at bounding box center [54, 268] width 85 height 466
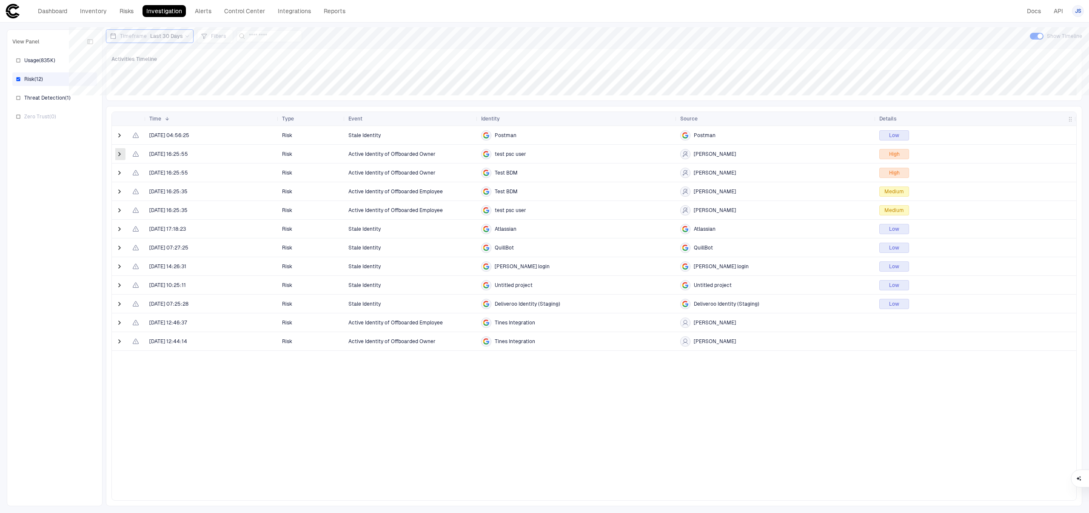
click at [123, 157] on span at bounding box center [119, 154] width 9 height 9
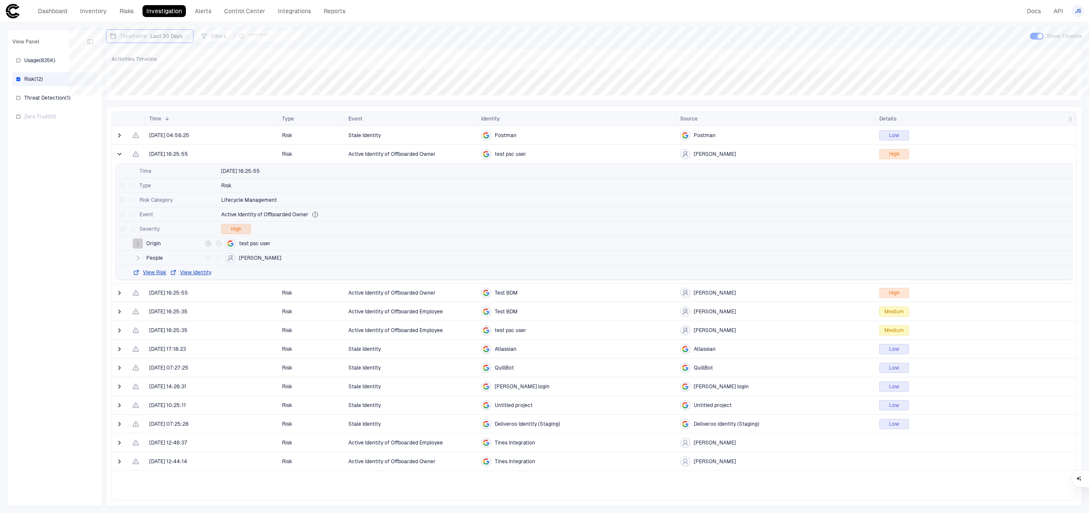
click at [136, 242] on icon "button" at bounding box center [137, 243] width 7 height 7
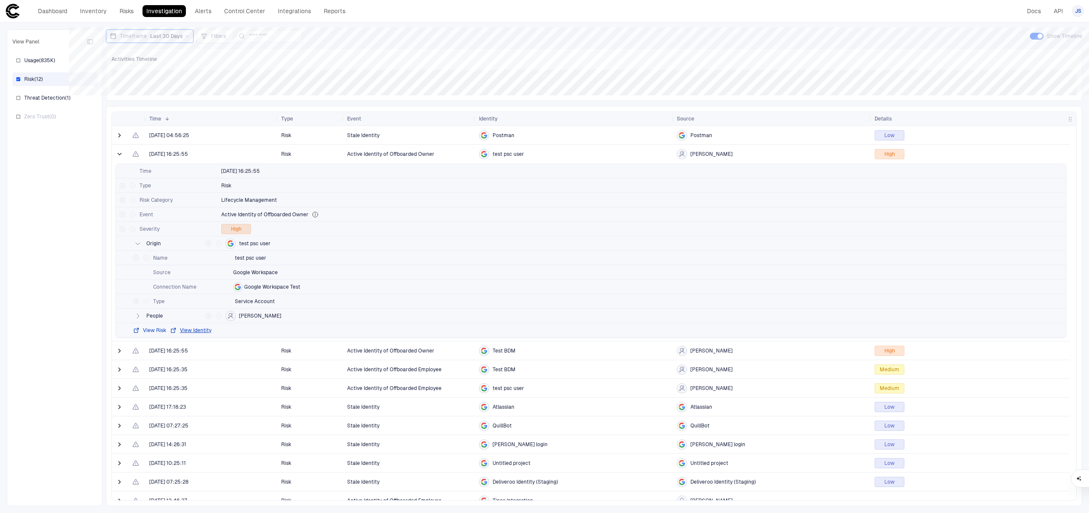
click at [160, 331] on button "View Risk" at bounding box center [150, 330] width 34 height 7
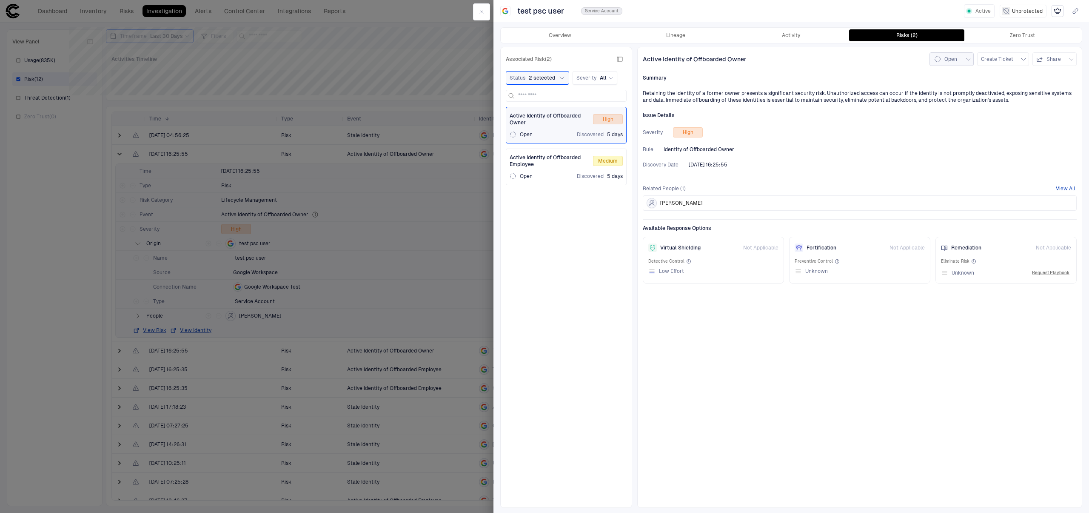
click at [960, 61] on button "Open" at bounding box center [952, 59] width 44 height 14
click at [1008, 50] on div at bounding box center [544, 256] width 1089 height 513
click at [1012, 57] on span "Create Ticket" at bounding box center [997, 59] width 32 height 7
click at [847, 154] on div at bounding box center [544, 256] width 1089 height 513
click at [579, 35] on button "Overview" at bounding box center [561, 35] width 116 height 12
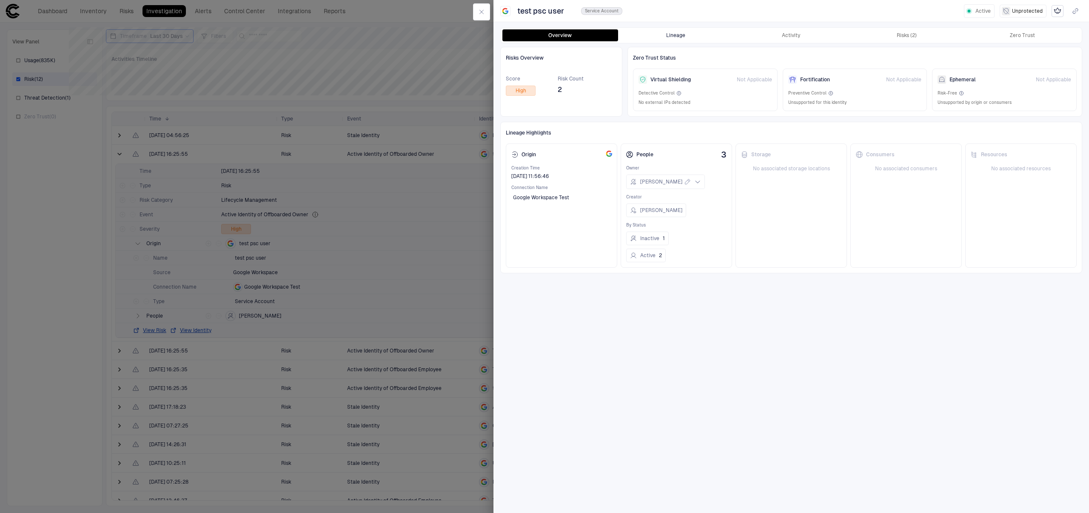
click at [681, 36] on button "Lineage" at bounding box center [676, 35] width 116 height 12
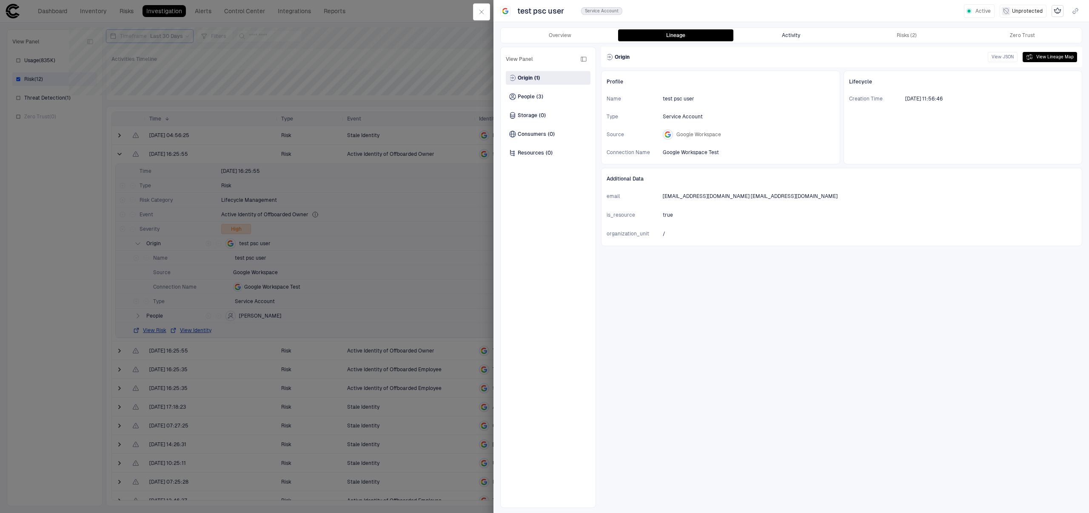
click at [781, 37] on button "Activity" at bounding box center [792, 35] width 116 height 12
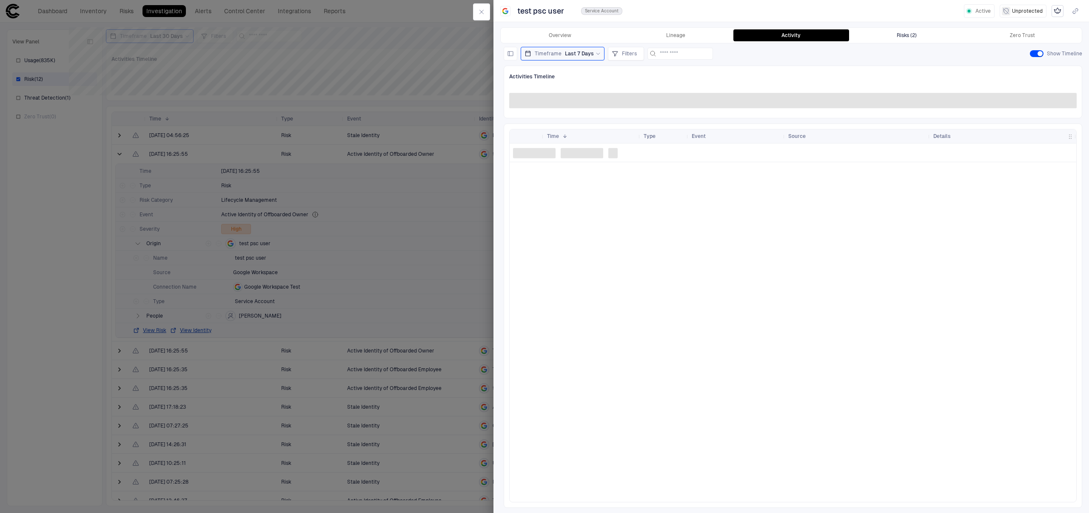
click at [888, 37] on button "Risks (2)" at bounding box center [907, 35] width 116 height 12
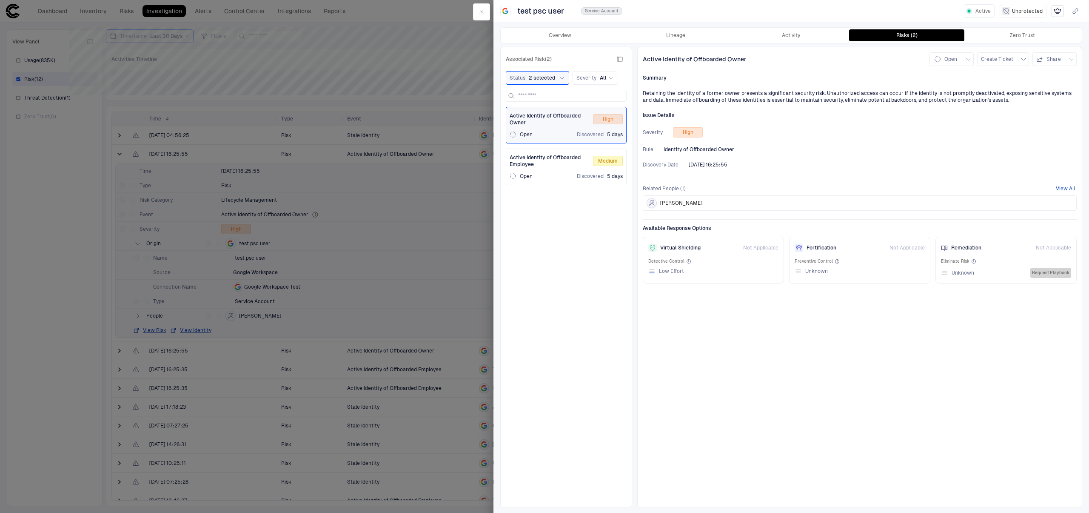
click at [1047, 275] on button "Request Playbook" at bounding box center [1051, 273] width 41 height 10
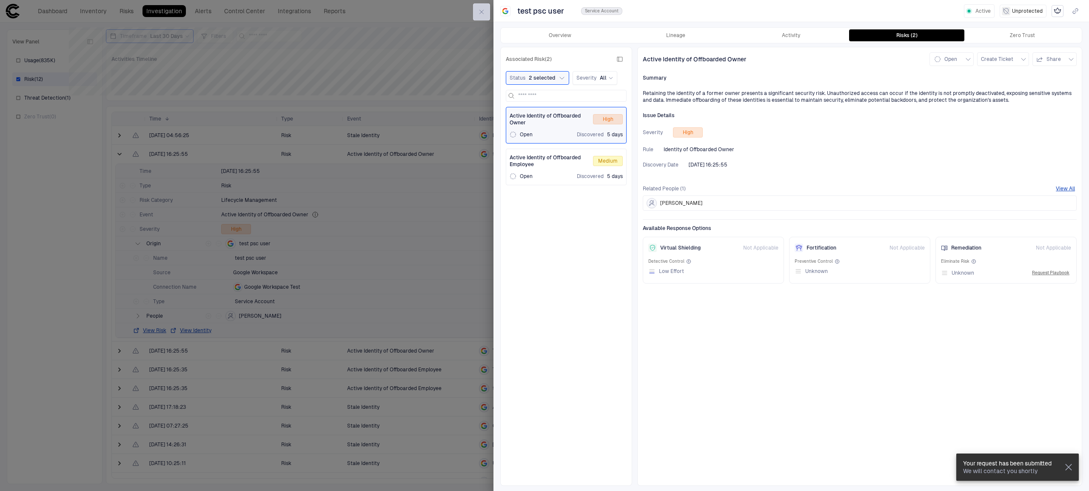
click at [473, 16] on button "button" at bounding box center [481, 11] width 17 height 17
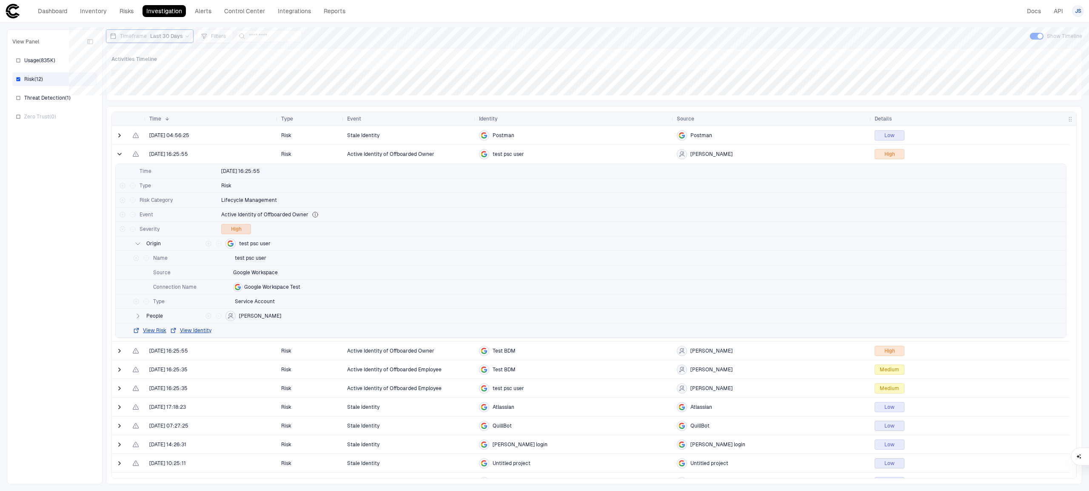
click at [491, 11] on div "Dashboard Inventory Risks Investigation Alerts Control Center Integrations Repo…" at bounding box center [544, 10] width 1079 height 15
click at [167, 11] on link "Investigation" at bounding box center [164, 11] width 43 height 12
click at [121, 154] on span at bounding box center [119, 154] width 9 height 9
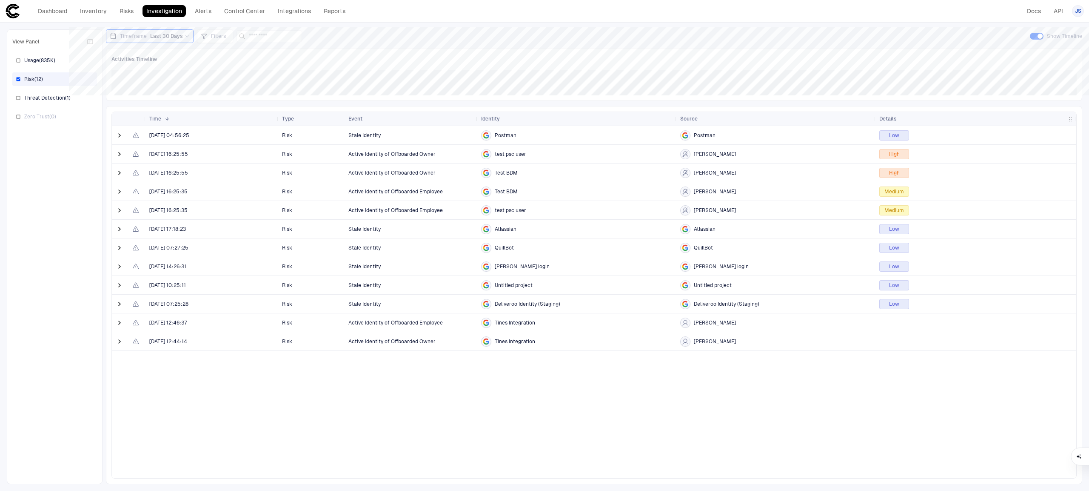
click at [114, 321] on div at bounding box center [120, 322] width 17 height 18
click at [117, 324] on span at bounding box center [119, 322] width 9 height 9
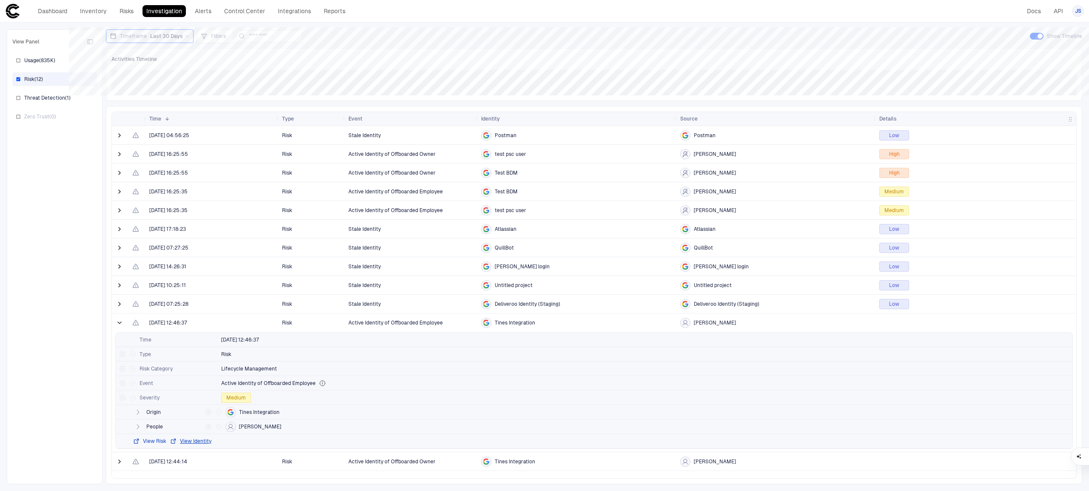
click at [162, 440] on button "View Risk" at bounding box center [150, 440] width 34 height 7
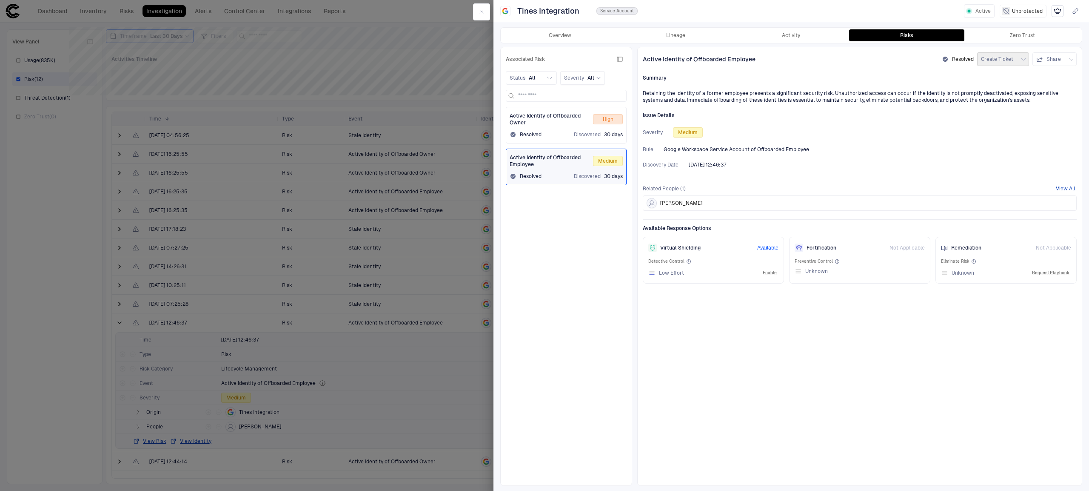
click at [580, 130] on div "Active Identity of Offboarded Owner High Resolved Discovered 30 days" at bounding box center [566, 125] width 113 height 26
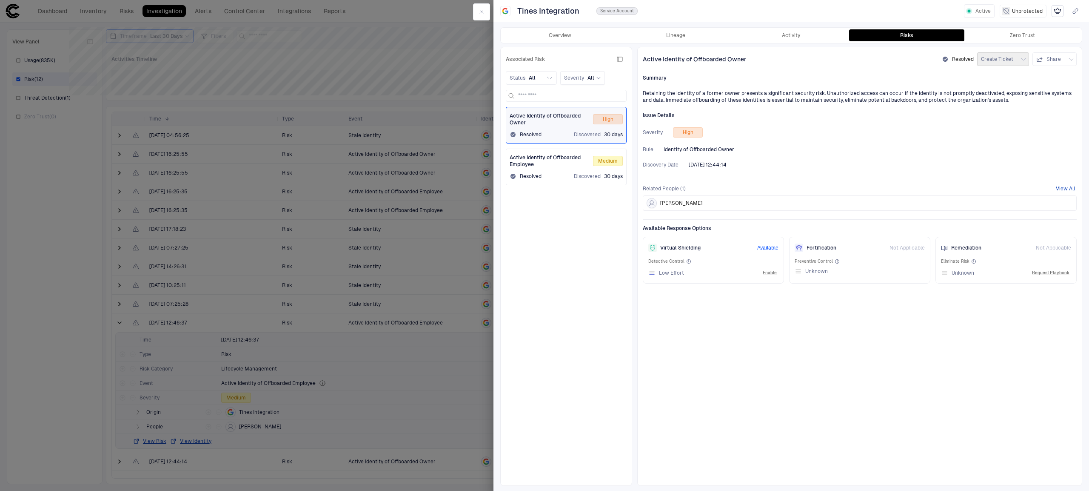
click at [649, 200] on icon at bounding box center [651, 203] width 7 height 7
click at [1063, 186] on button "View All" at bounding box center [1065, 188] width 19 height 7
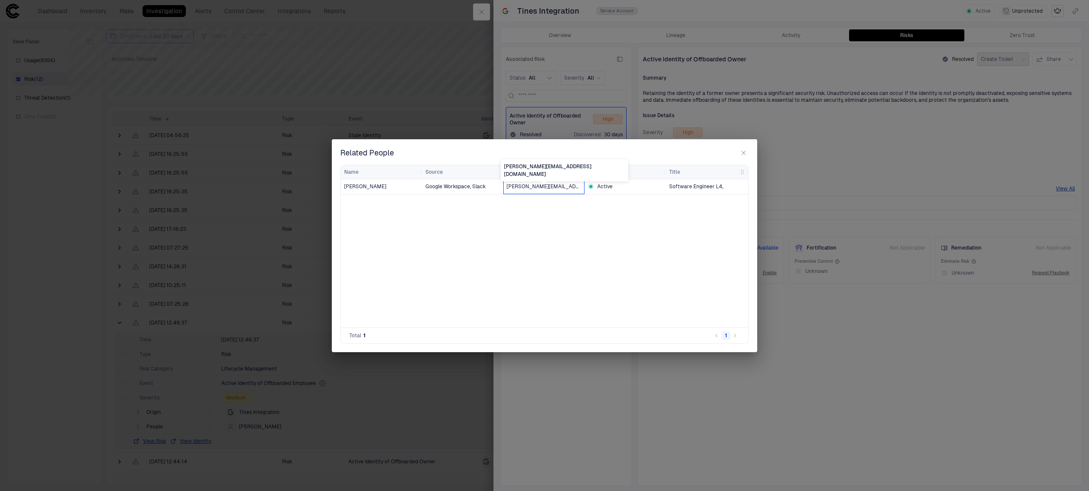
click at [574, 186] on span "[PERSON_NAME][EMAIL_ADDRESS][DOMAIN_NAME]" at bounding box center [544, 186] width 74 height 7
click at [610, 189] on span "Active" at bounding box center [604, 186] width 15 height 7
click at [385, 191] on div "[PERSON_NAME]" at bounding box center [381, 187] width 74 height 14
click at [744, 152] on icon "button" at bounding box center [743, 152] width 7 height 7
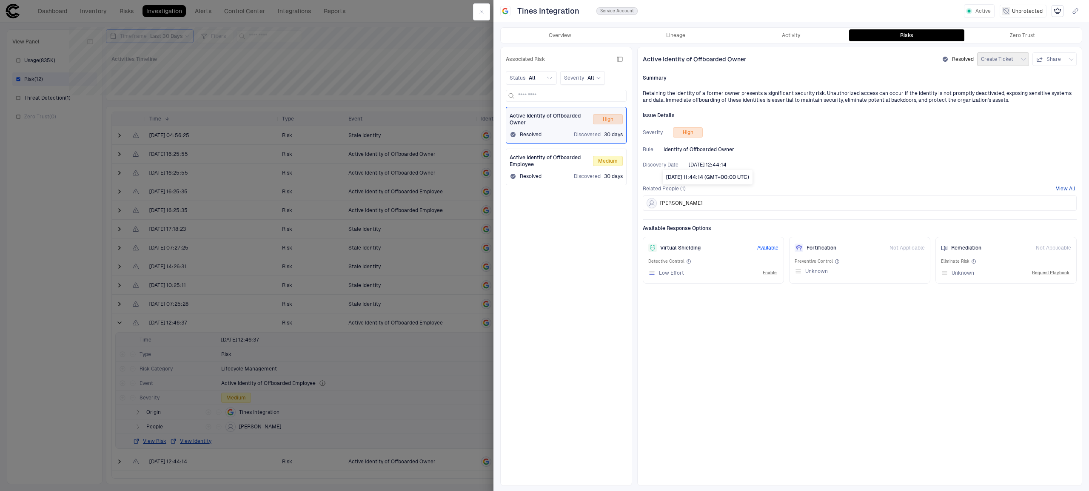
drag, startPoint x: 692, startPoint y: 168, endPoint x: 703, endPoint y: 167, distance: 10.7
click at [703, 167] on body "defs Dashboard Inventory Risks Investigation Alerts Control Center Integrations…" at bounding box center [544, 245] width 1089 height 491
click at [957, 61] on span "Resolved" at bounding box center [963, 59] width 22 height 7
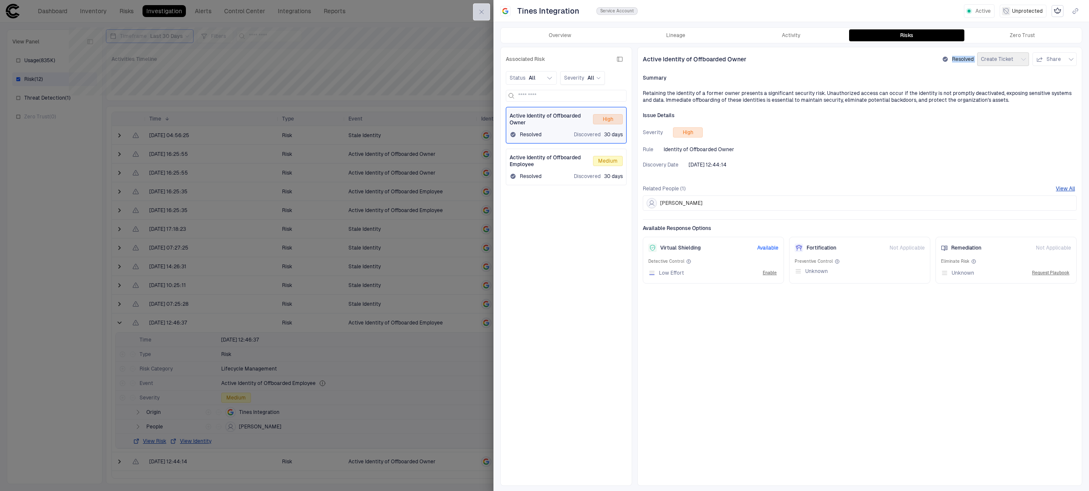
drag, startPoint x: 479, startPoint y: 13, endPoint x: 474, endPoint y: 14, distance: 4.9
click at [479, 13] on icon "button" at bounding box center [481, 12] width 7 height 7
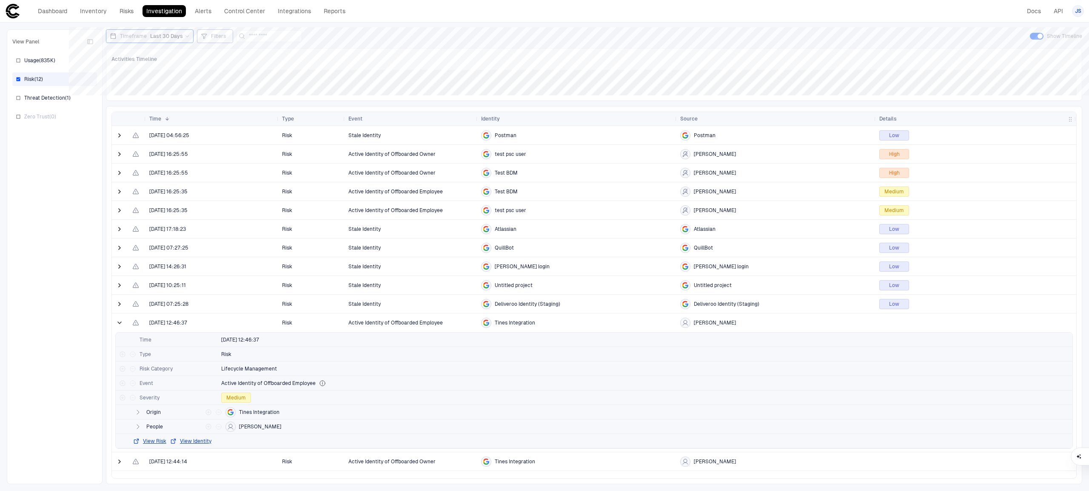
click at [214, 38] on span "Filters" at bounding box center [218, 36] width 15 height 7
click at [214, 38] on div at bounding box center [544, 245] width 1089 height 491
click at [112, 9] on div "Dashboard Inventory Risks Investigation Alerts Control Center Integrations Repo…" at bounding box center [191, 11] width 315 height 12
click at [124, 14] on link "Risks" at bounding box center [127, 11] width 22 height 12
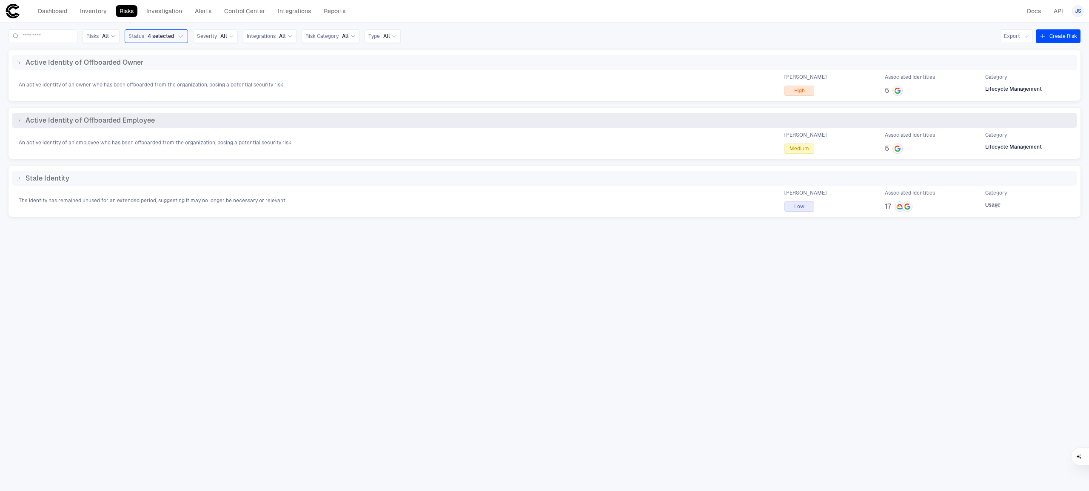
click at [17, 124] on div "Active Identity of Offboarded Employee" at bounding box center [85, 120] width 140 height 9
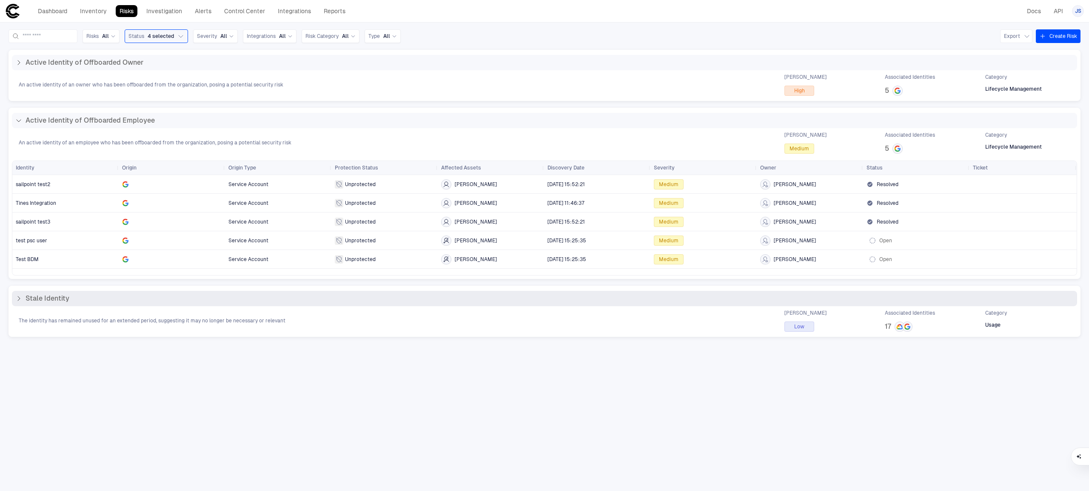
click at [16, 301] on icon at bounding box center [18, 298] width 7 height 7
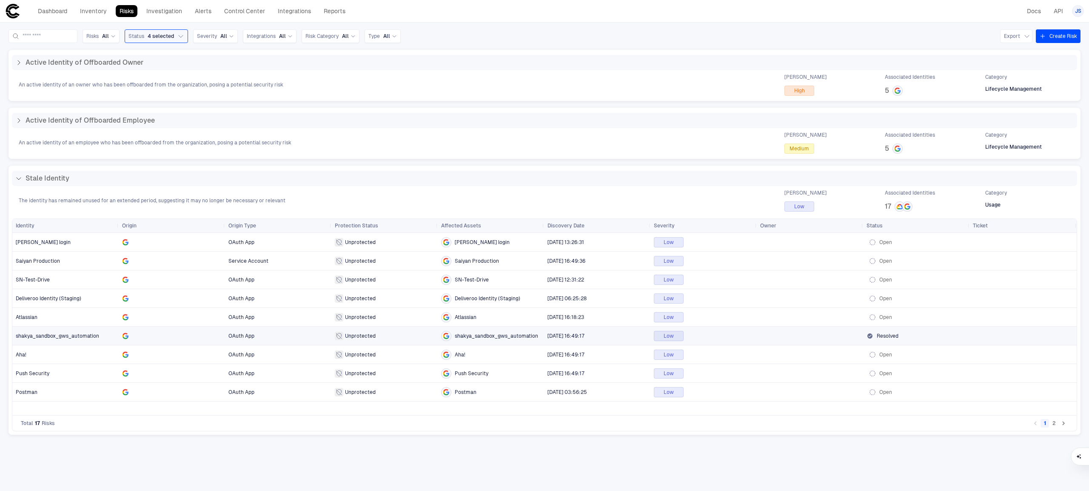
click at [174, 333] on div at bounding box center [172, 335] width 100 height 7
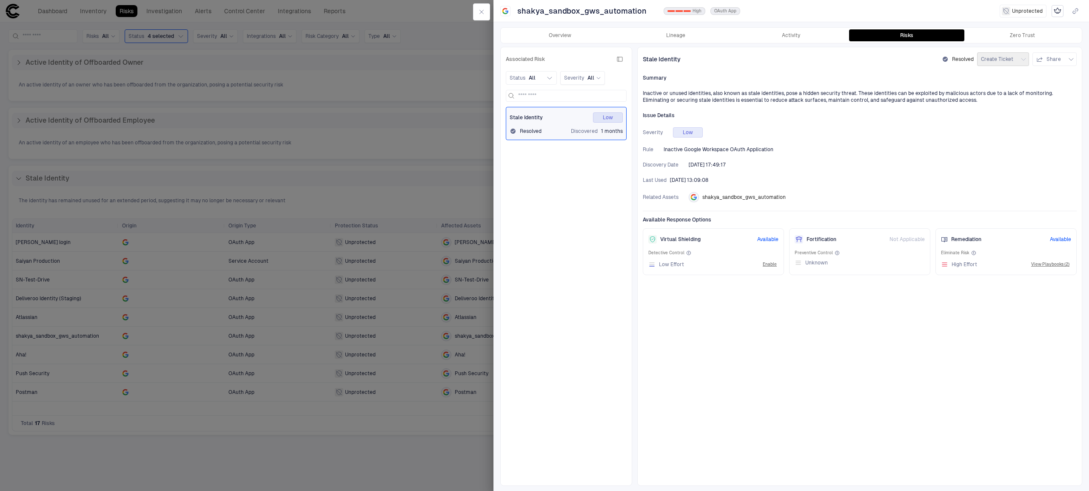
click at [798, 41] on div "Overview Lineage Activity Risks Zero Trust" at bounding box center [791, 35] width 581 height 15
click at [800, 27] on div "Overview Lineage Activity Risks Zero Trust" at bounding box center [791, 35] width 582 height 16
click at [798, 29] on button "Activity" at bounding box center [792, 35] width 116 height 12
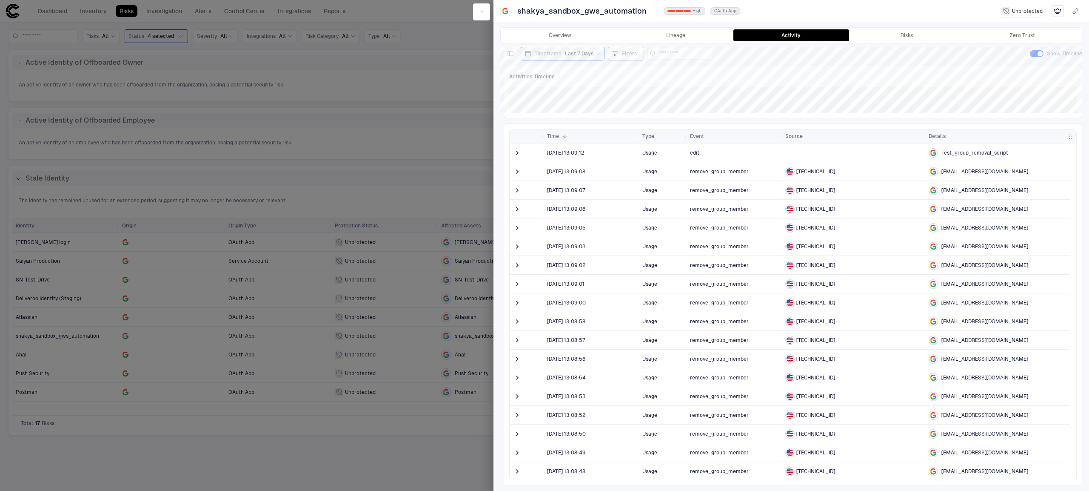
click at [625, 54] on span "Filters" at bounding box center [629, 53] width 15 height 7
click at [619, 100] on icon "button" at bounding box center [618, 100] width 7 height 7
click at [673, 77] on icon at bounding box center [671, 76] width 5 height 5
click at [680, 174] on div "Event" at bounding box center [706, 173] width 112 height 7
click at [764, 80] on input "text" at bounding box center [754, 76] width 51 height 13
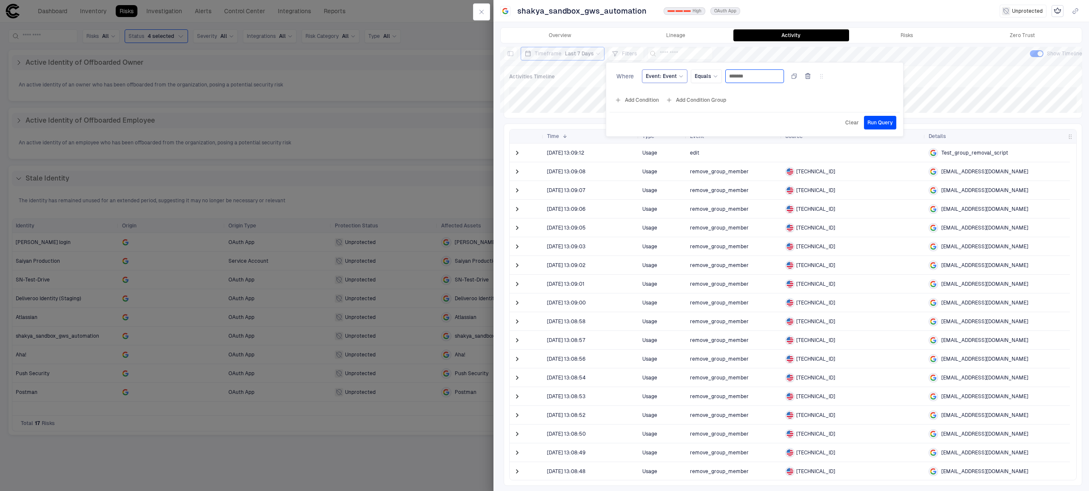
type input "*******"
click at [877, 123] on span "Run Query" at bounding box center [881, 122] width 26 height 7
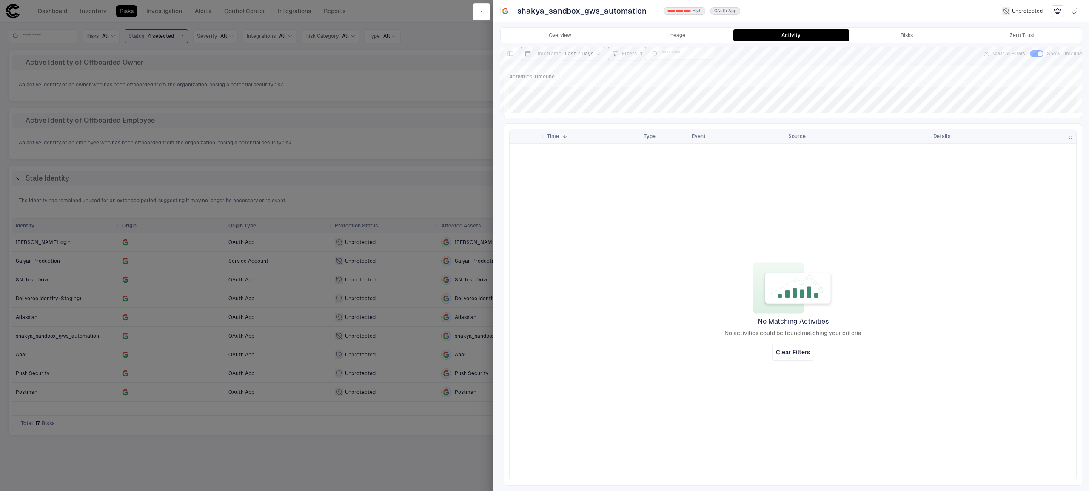
click at [627, 61] on div "Timeframe Last 7 Days Filters 1 Clear All Filters Show Timeline Activities Time…" at bounding box center [793, 266] width 579 height 439
click at [631, 47] on div "Filters 1" at bounding box center [627, 54] width 38 height 14
click at [811, 75] on icon "button" at bounding box center [808, 76] width 5 height 5
click at [1008, 236] on div at bounding box center [544, 245] width 1089 height 491
click at [791, 354] on span "Clear Filters" at bounding box center [793, 352] width 34 height 8
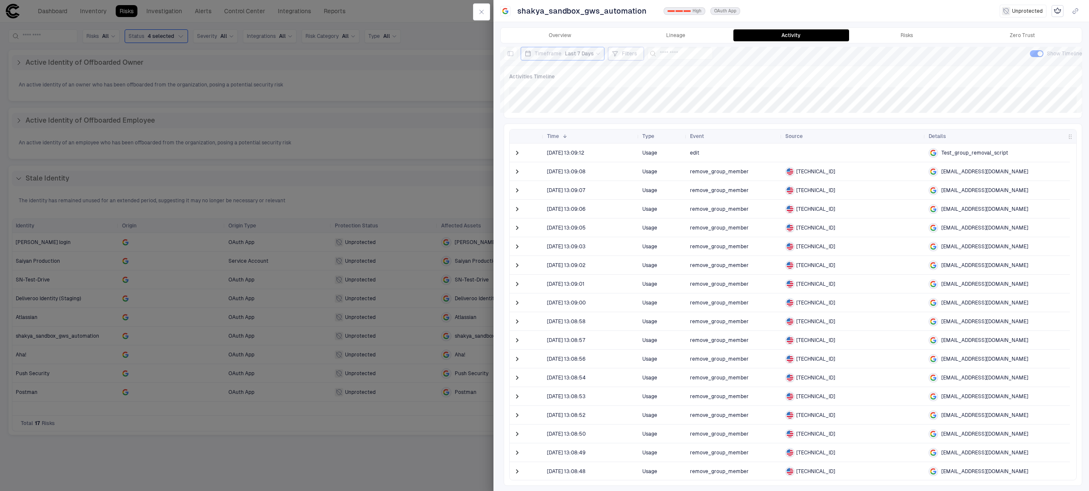
click at [628, 51] on span "Filters" at bounding box center [629, 53] width 15 height 7
click at [642, 99] on button "Add Condition" at bounding box center [637, 101] width 48 height 14
click at [663, 76] on span "Event: ID" at bounding box center [657, 76] width 22 height 7
click at [689, 172] on div "Type" at bounding box center [706, 172] width 112 height 7
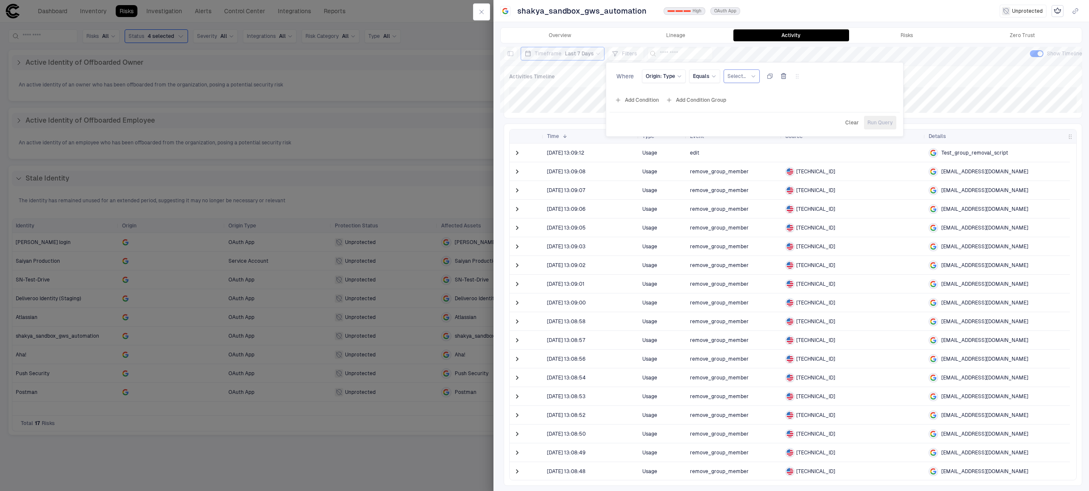
click at [744, 69] on div "Select..." at bounding box center [742, 76] width 36 height 14
drag, startPoint x: 487, startPoint y: 8, endPoint x: 483, endPoint y: 12, distance: 6.0
click at [487, 8] on div at bounding box center [544, 245] width 1089 height 491
click at [483, 12] on div "Where Origin: Type Equals Select... Add Condition Add Condition Group Clear Run…" at bounding box center [544, 245] width 1089 height 491
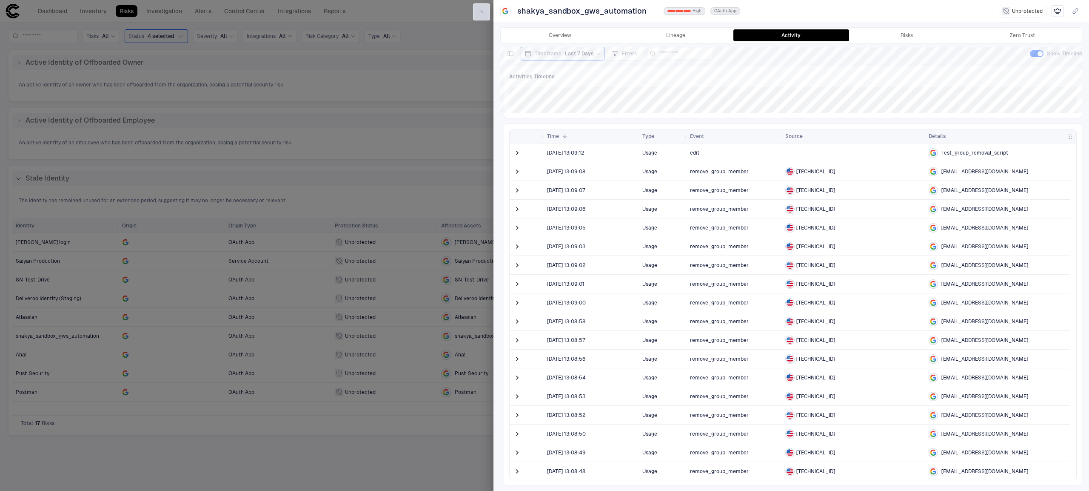
click at [483, 12] on icon "button" at bounding box center [481, 12] width 7 height 7
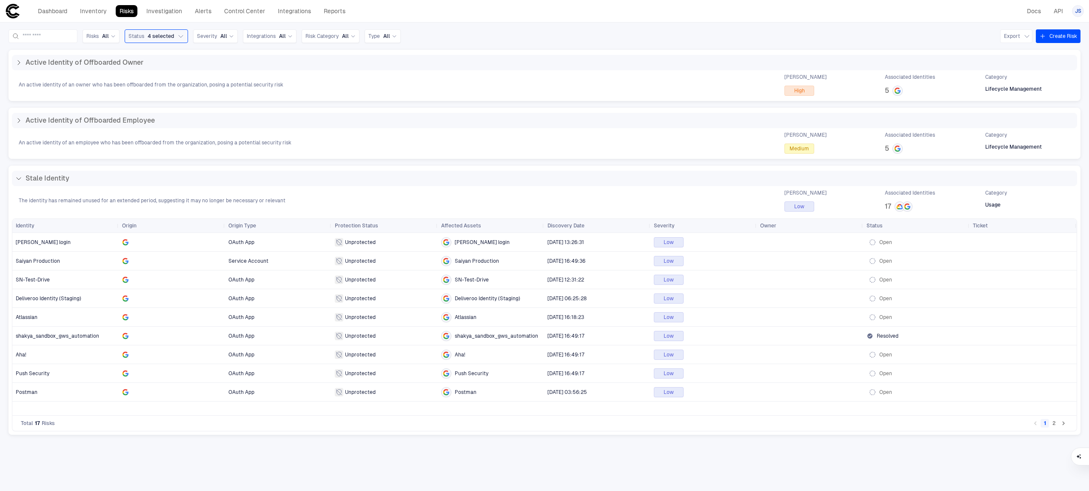
click at [60, 3] on header "Dashboard Inventory Risks Investigation Alerts Control Center Integrations Repo…" at bounding box center [544, 11] width 1089 height 23
click at [48, 12] on link "Dashboard" at bounding box center [52, 11] width 37 height 12
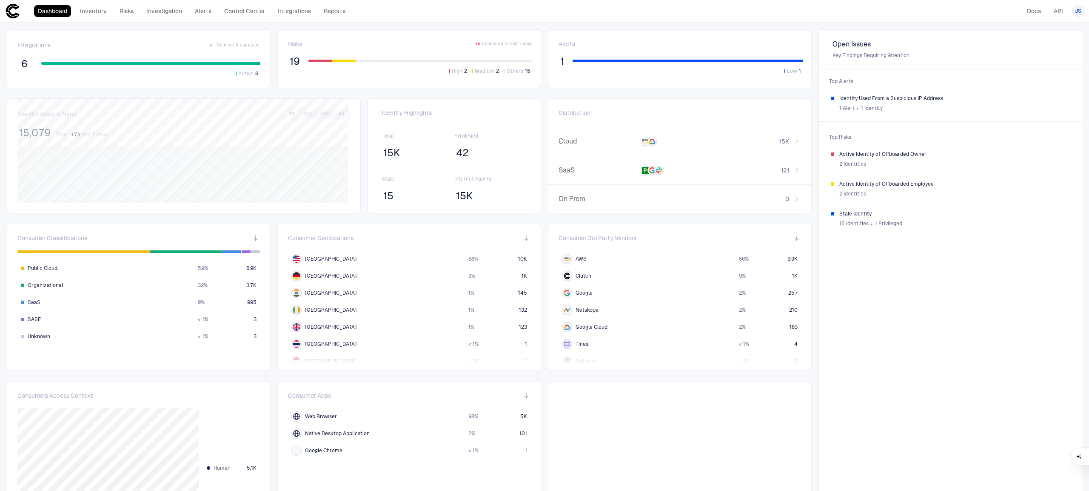
click at [73, 10] on div "Dashboard Inventory Risks Investigation Alerts Control Center Integrations Repo…" at bounding box center [191, 11] width 315 height 12
click at [97, 11] on link "Inventory" at bounding box center [93, 11] width 34 height 12
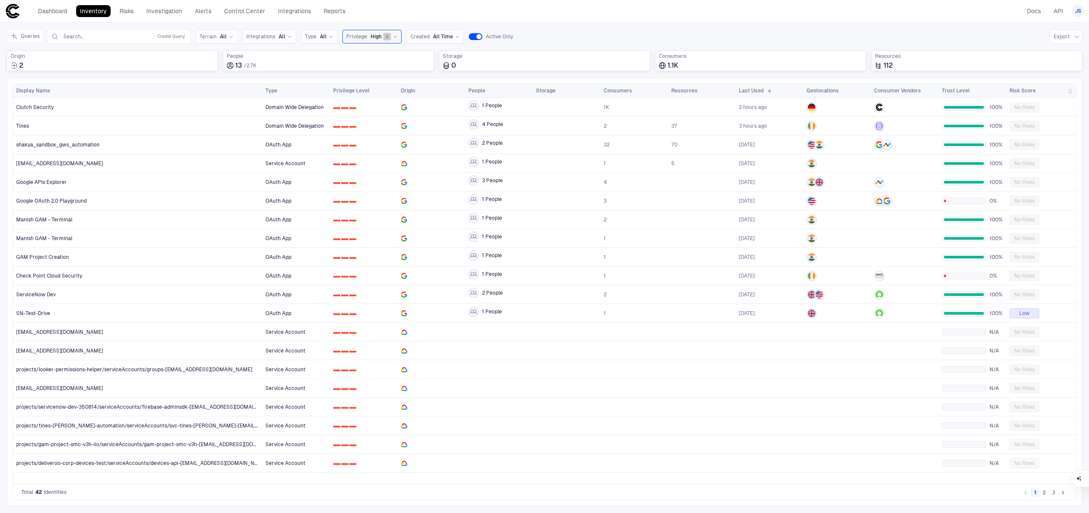
click at [386, 37] on icon "button" at bounding box center [387, 36] width 5 height 5
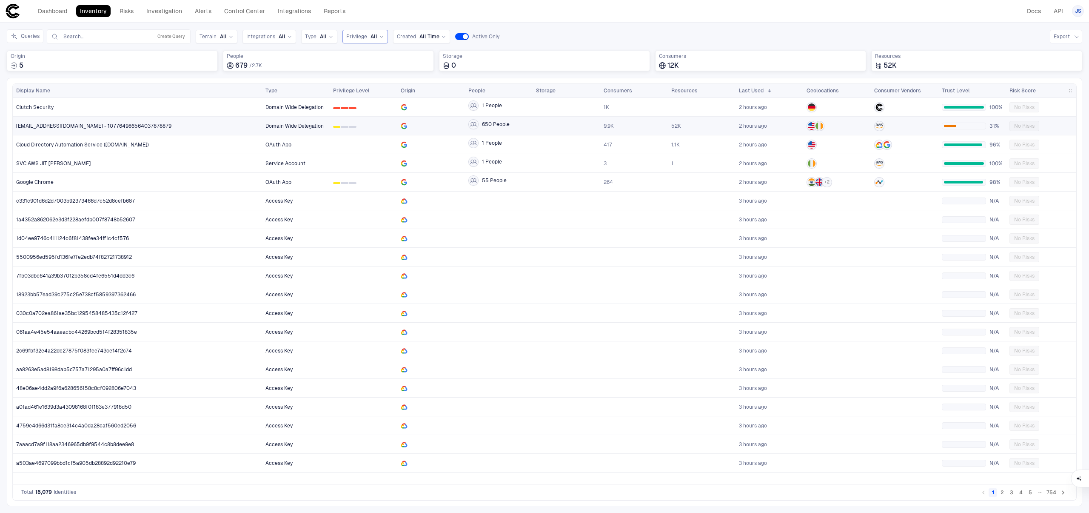
click at [171, 126] on span "[EMAIL_ADDRESS][DOMAIN_NAME] - 107764986564037878879" at bounding box center [93, 126] width 155 height 7
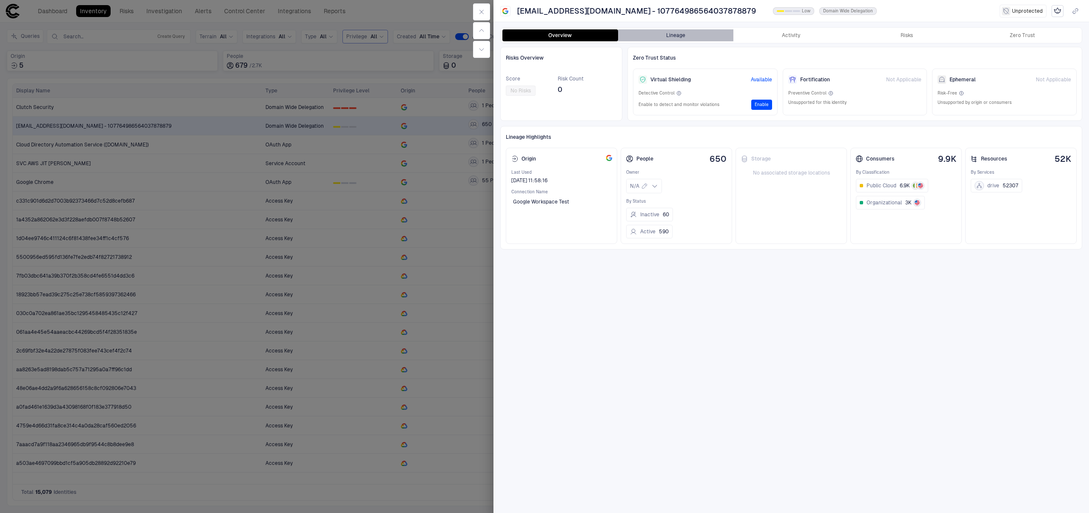
click at [687, 40] on button "Lineage" at bounding box center [676, 35] width 116 height 12
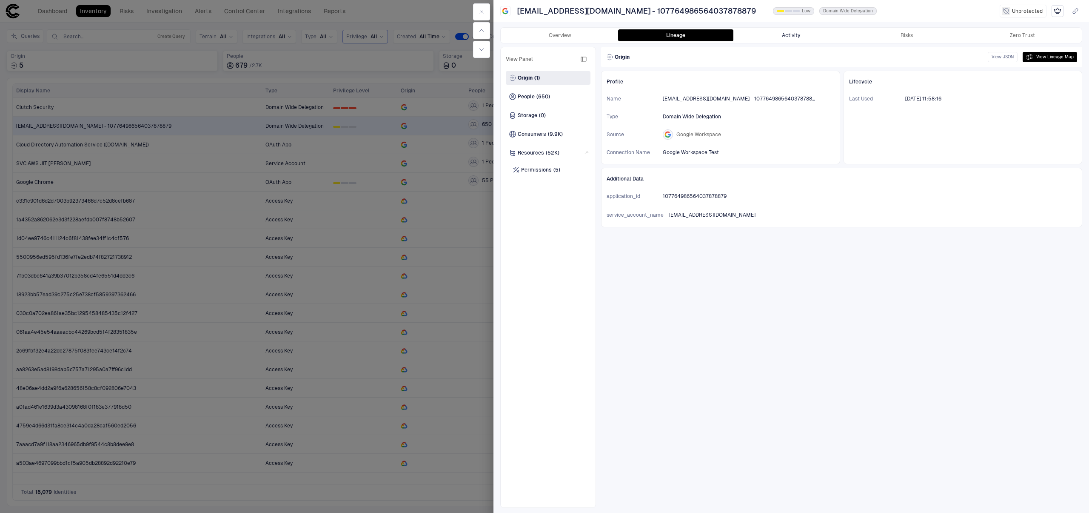
click at [795, 32] on button "Activity" at bounding box center [792, 35] width 116 height 12
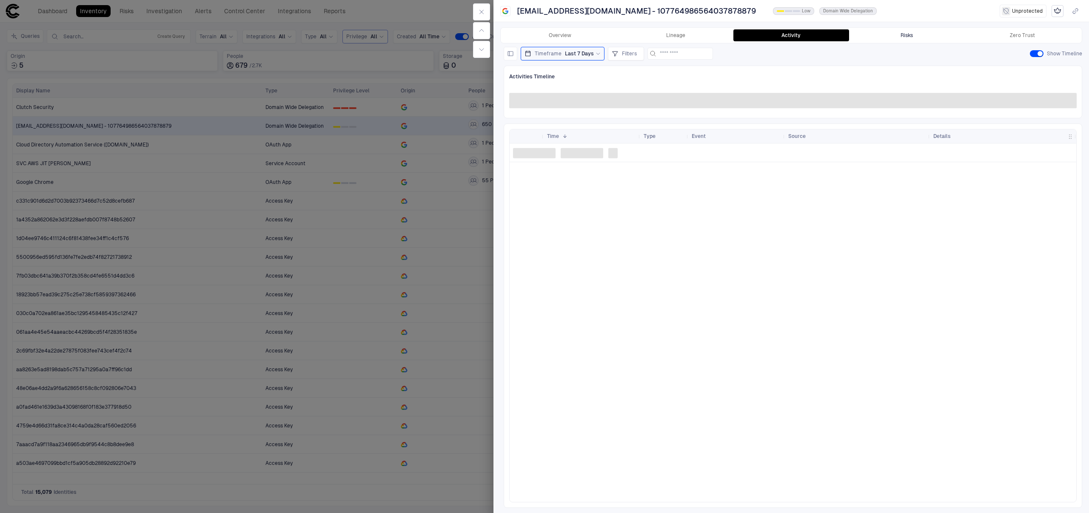
click at [912, 34] on div "Risks" at bounding box center [907, 35] width 12 height 7
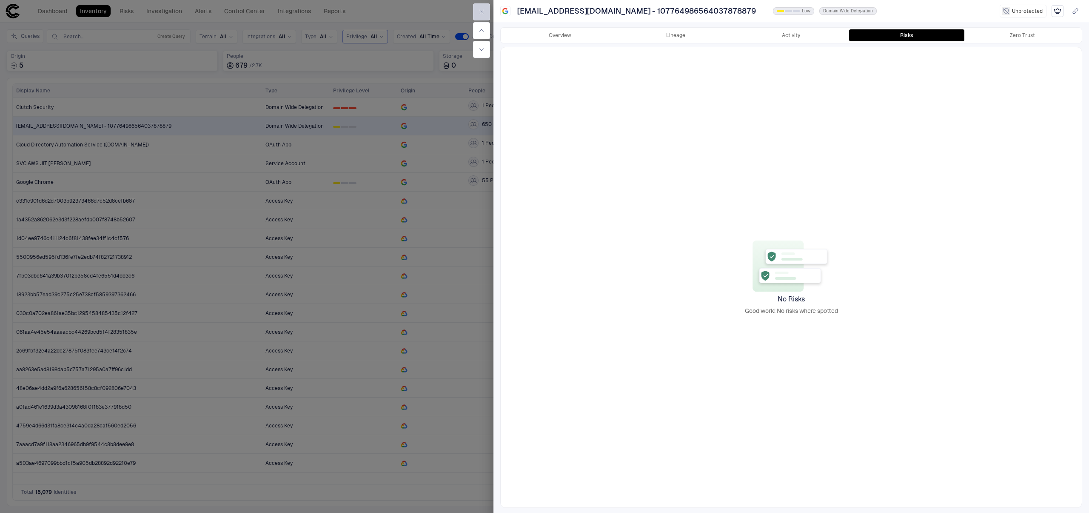
click at [479, 12] on icon "button" at bounding box center [481, 12] width 7 height 7
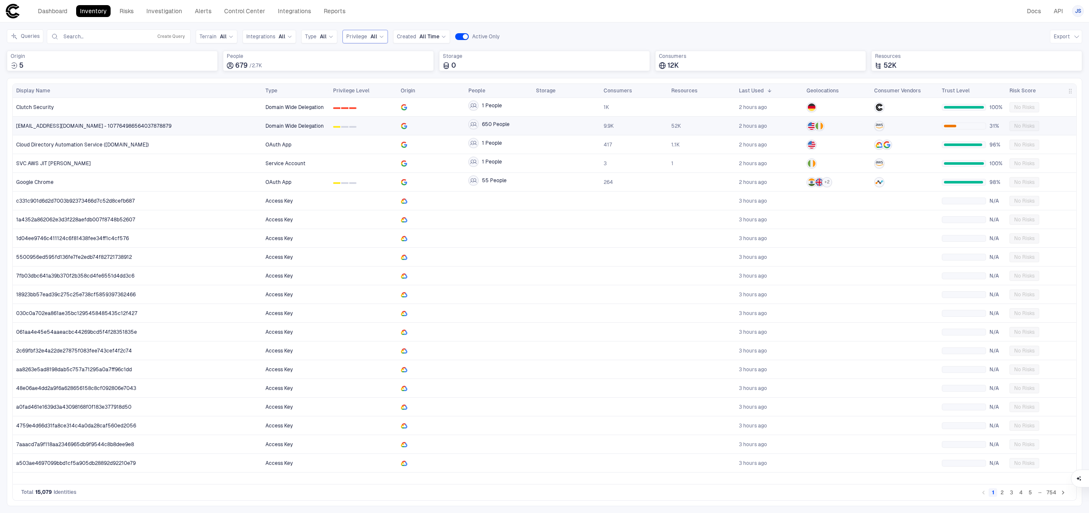
click at [668, 124] on div "52K" at bounding box center [702, 126] width 68 height 18
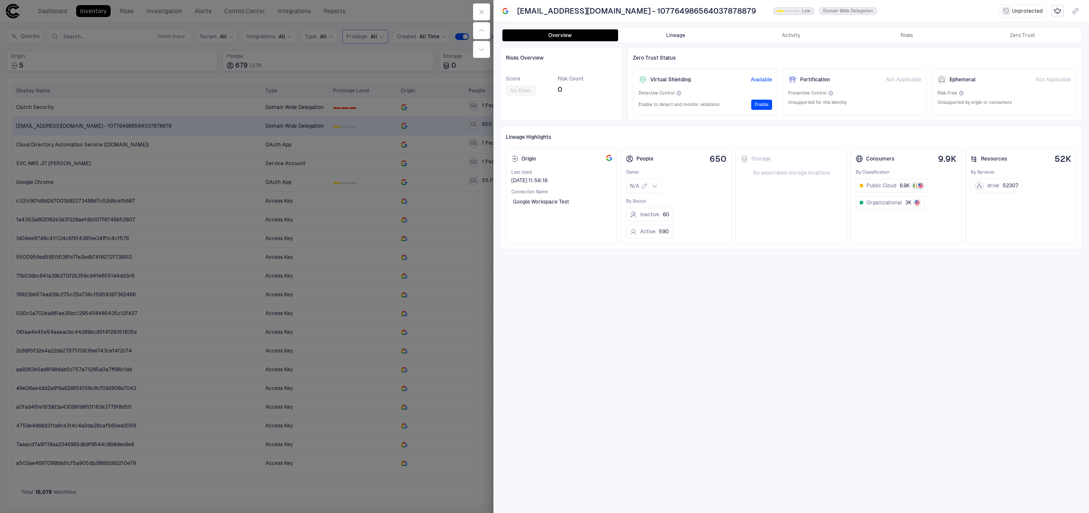
click at [654, 35] on button "Lineage" at bounding box center [676, 35] width 116 height 12
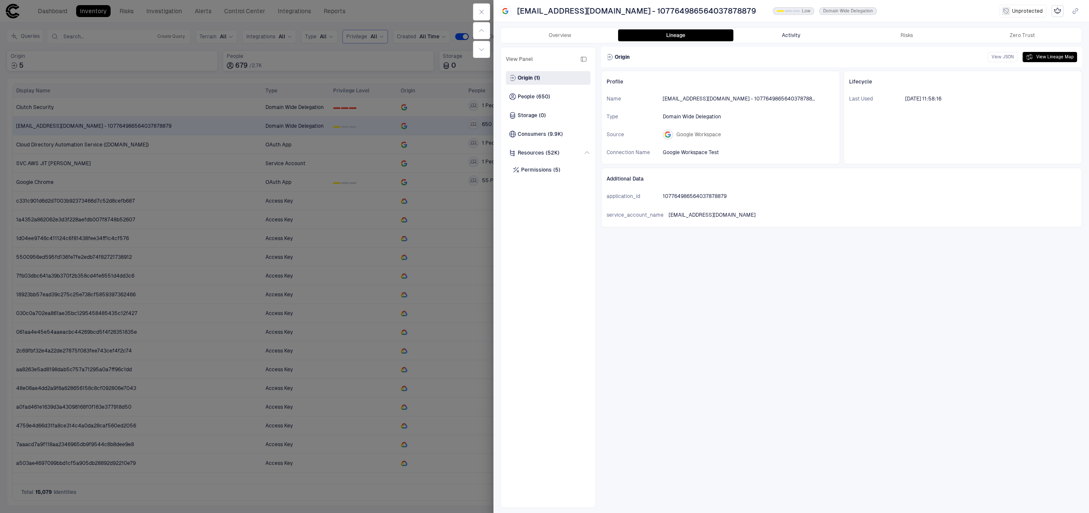
click at [798, 36] on button "Activity" at bounding box center [792, 35] width 116 height 12
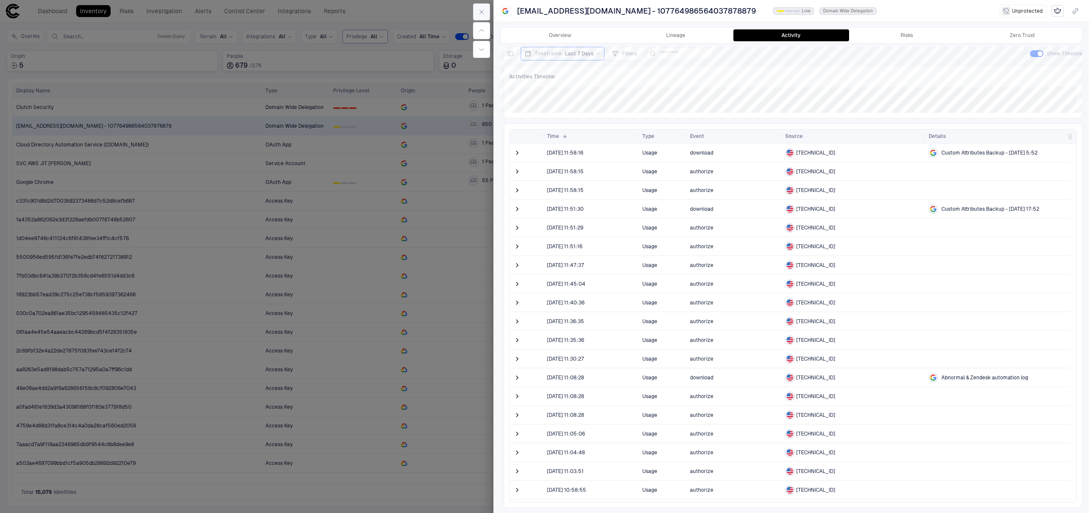
click at [479, 12] on icon "button" at bounding box center [481, 12] width 7 height 7
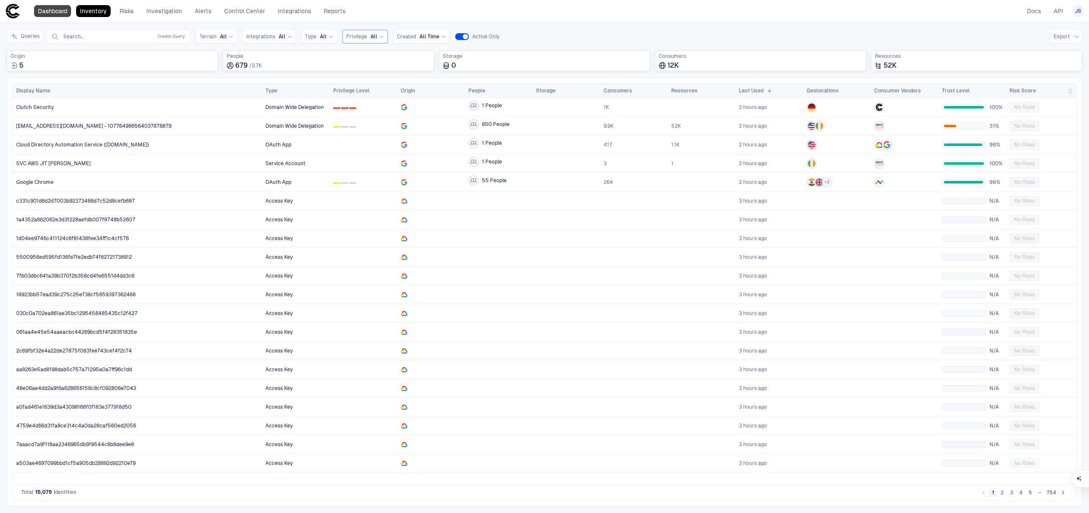
click at [59, 11] on link "Dashboard" at bounding box center [52, 11] width 37 height 12
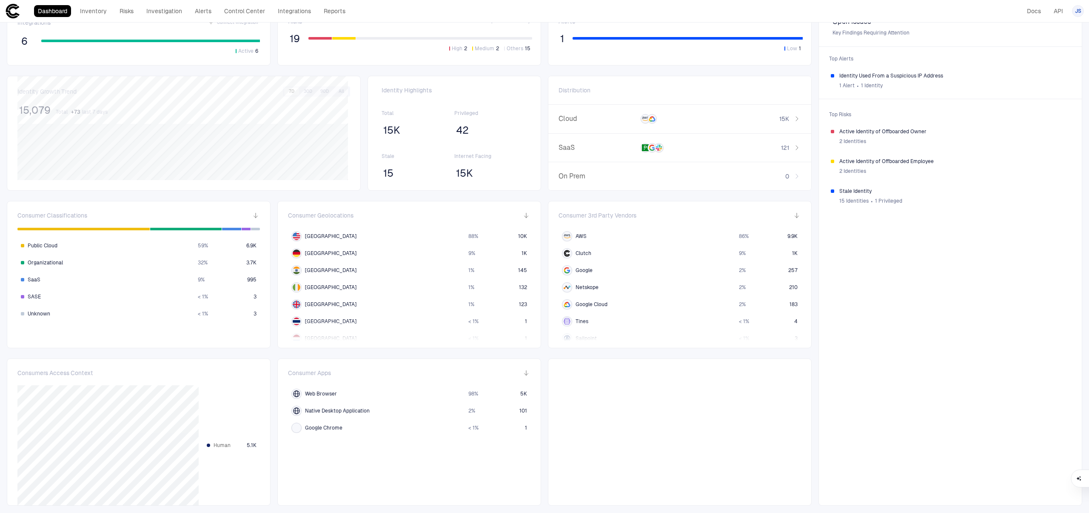
drag, startPoint x: 93, startPoint y: 10, endPoint x: 109, endPoint y: 0, distance: 19.3
click at [93, 10] on link "Inventory" at bounding box center [93, 11] width 34 height 12
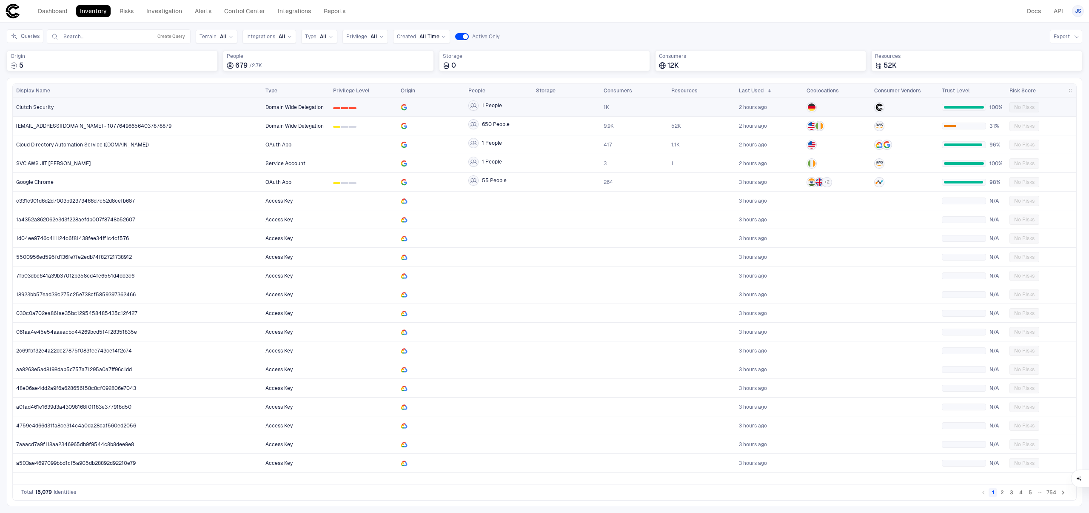
click at [127, 112] on div "Clutch Security" at bounding box center [137, 106] width 243 height 17
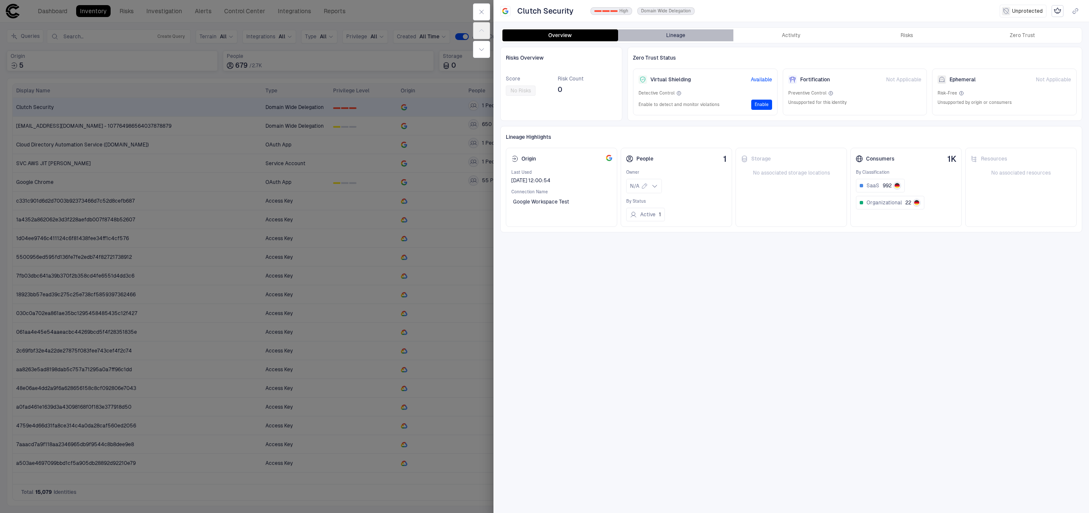
click at [682, 38] on button "Lineage" at bounding box center [676, 35] width 116 height 12
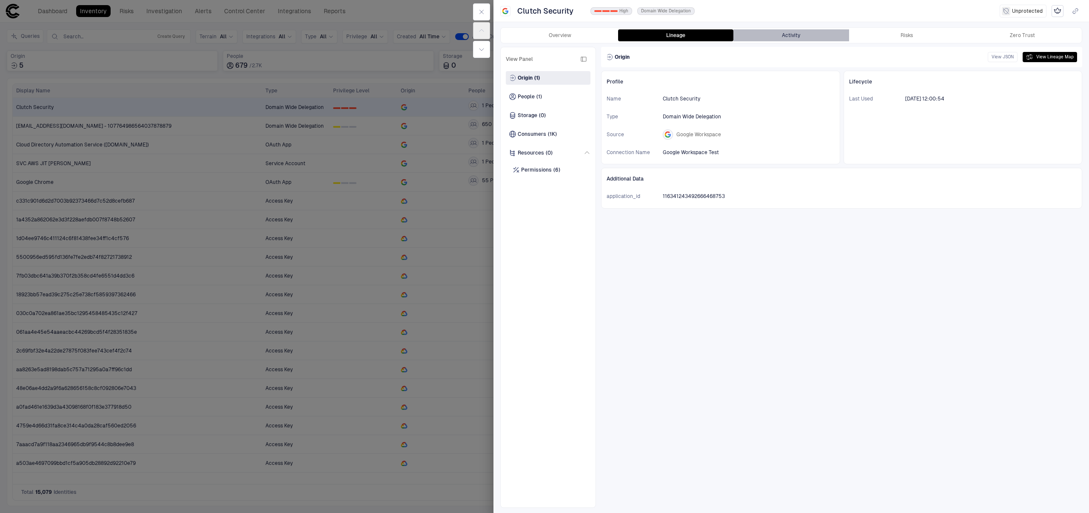
click at [774, 37] on button "Activity" at bounding box center [792, 35] width 116 height 12
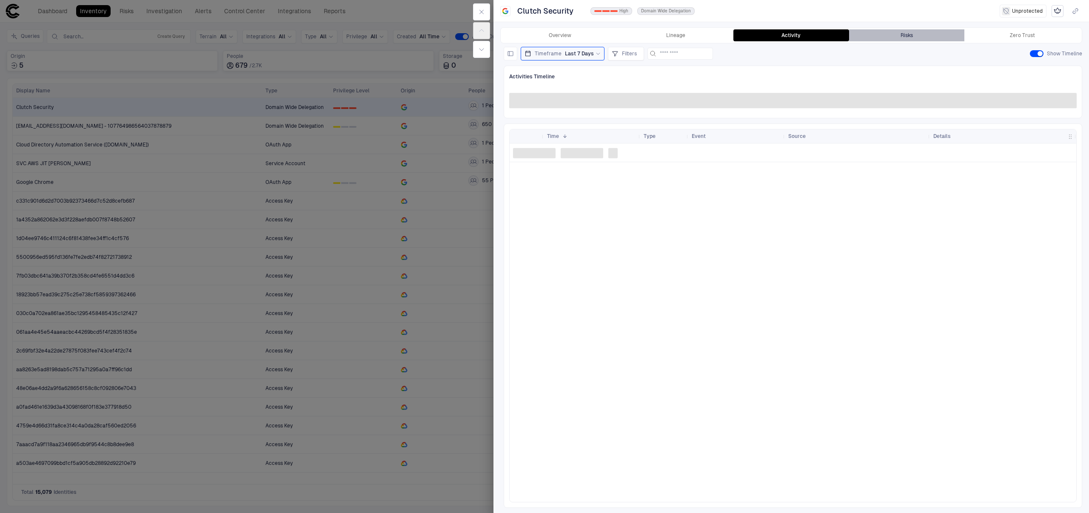
click at [919, 38] on button "Risks" at bounding box center [907, 35] width 116 height 12
